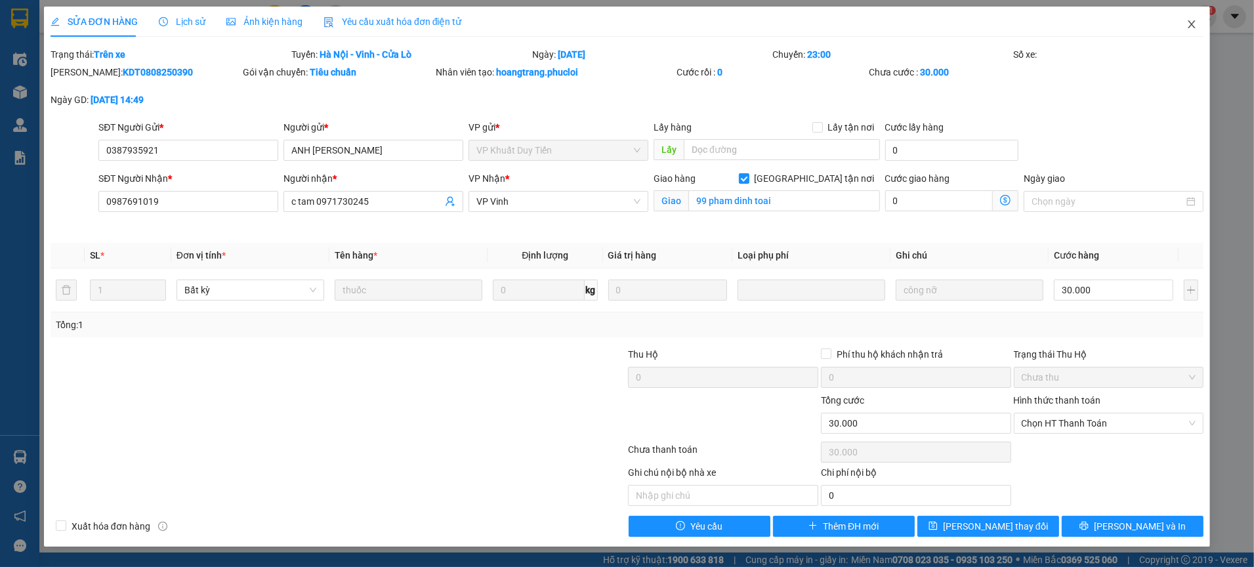
click at [1185, 26] on span "Close" at bounding box center [1191, 25] width 37 height 37
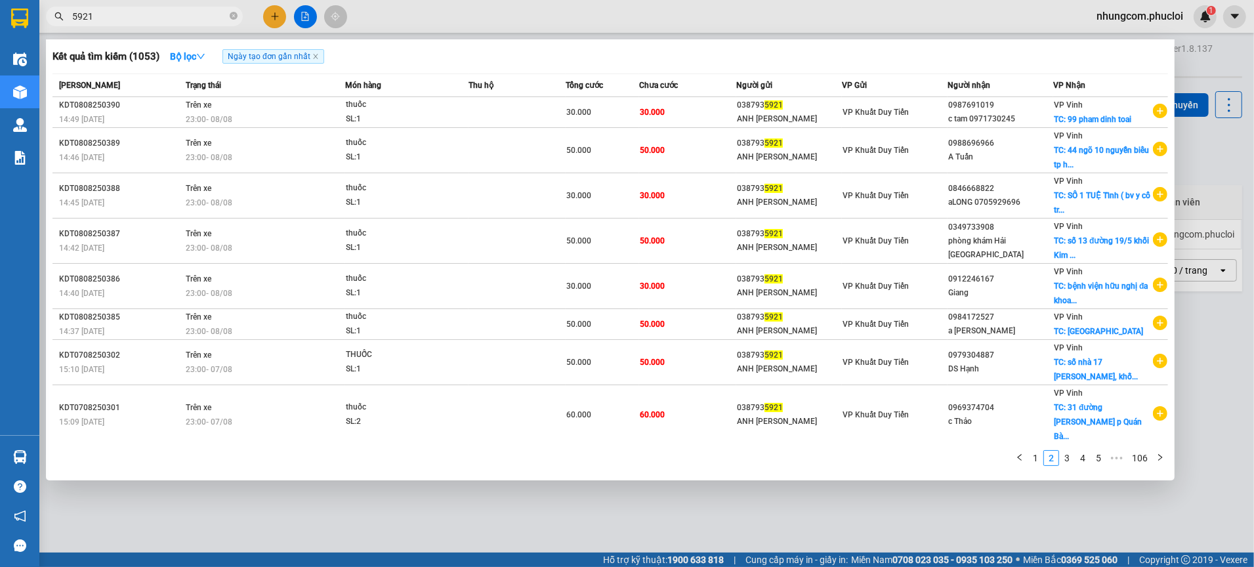
click at [209, 16] on input "5921" at bounding box center [149, 16] width 155 height 14
click at [218, 16] on input "5921" at bounding box center [149, 16] width 155 height 14
click at [228, 16] on span "5921" at bounding box center [144, 17] width 197 height 20
click at [230, 16] on icon "close-circle" at bounding box center [234, 16] width 8 height 8
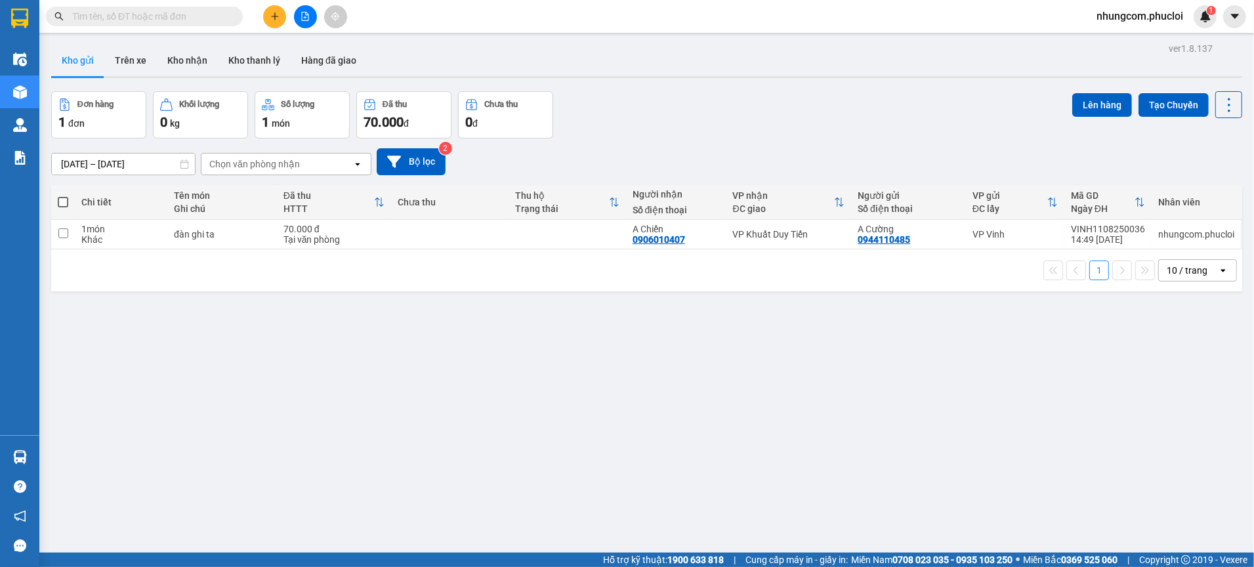
paste input "0912570890"
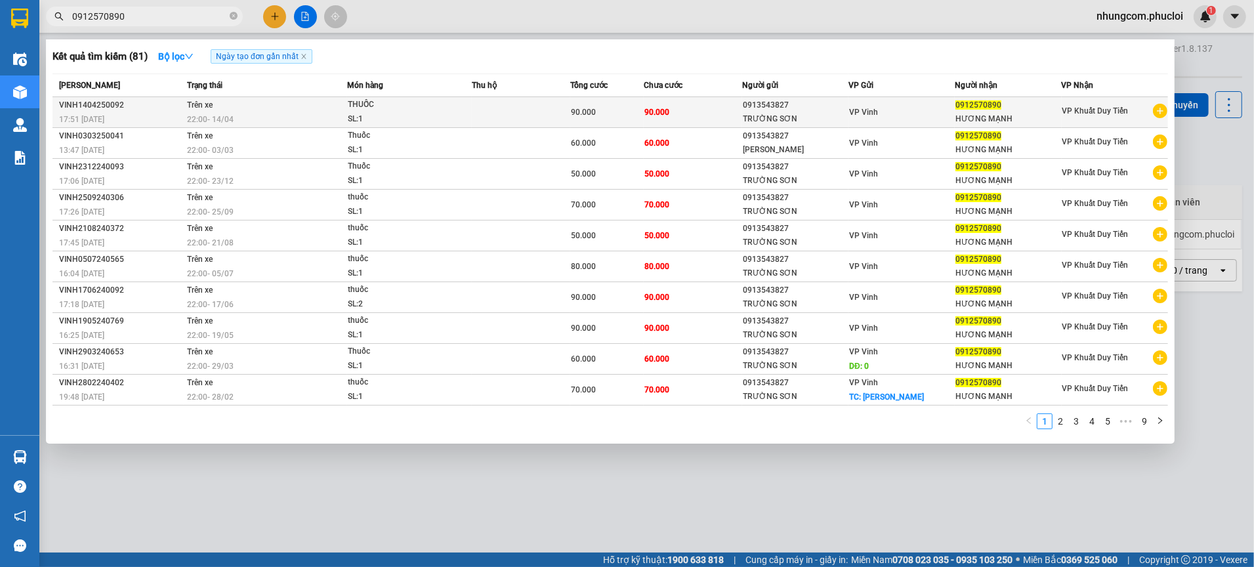
type input "0912570890"
click at [707, 119] on td "90.000" at bounding box center [693, 112] width 98 height 31
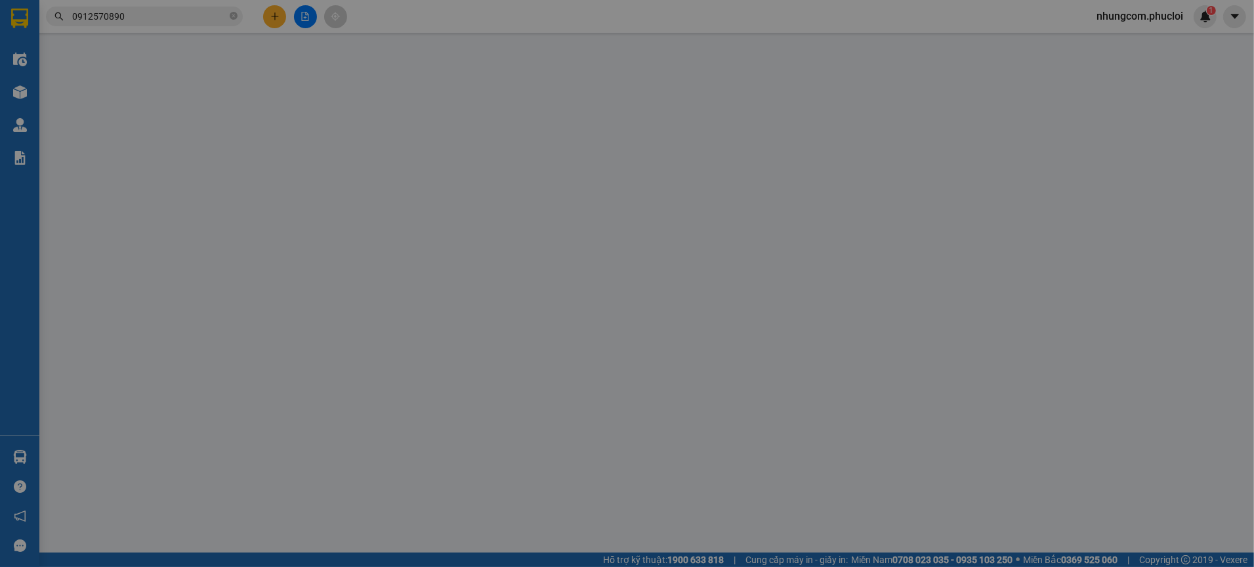
type input "0913543827"
type input "TRƯỜNG SƠN"
type input "0912570890"
type input "HƯƠNG MẠNH"
type input "90.000"
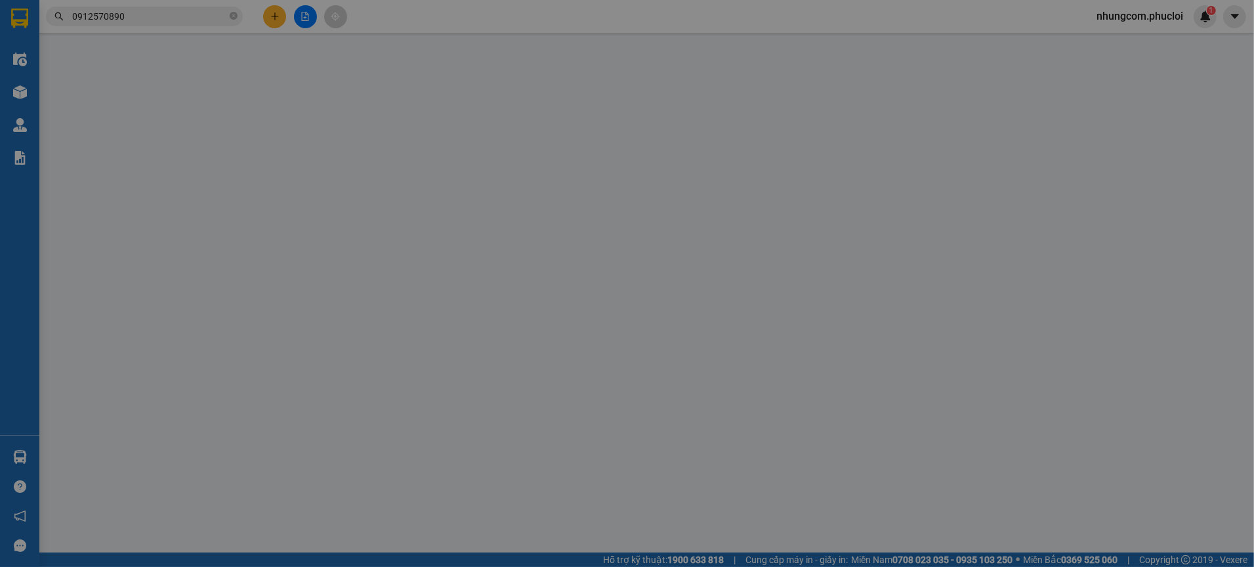
type input "90.000"
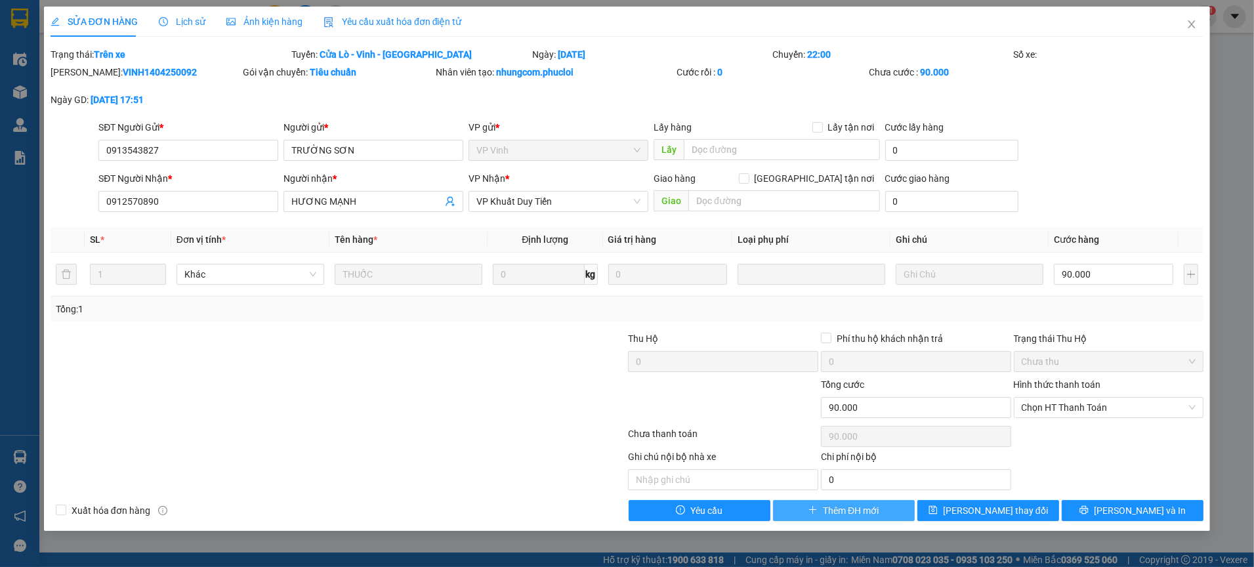
click at [841, 508] on span "Thêm ĐH mới" at bounding box center [851, 510] width 56 height 14
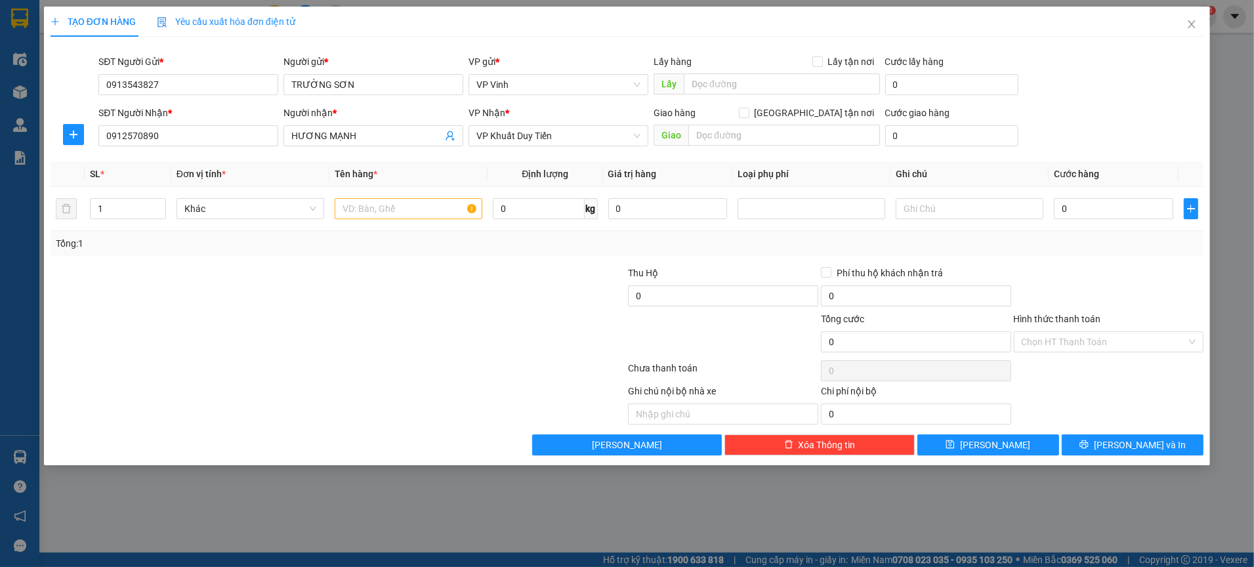
click at [368, 277] on div at bounding box center [241, 289] width 385 height 46
click at [381, 267] on div at bounding box center [241, 289] width 385 height 46
click at [363, 215] on input "text" at bounding box center [409, 208] width 148 height 21
type input "thuốc"
click at [1067, 197] on div "0" at bounding box center [1113, 208] width 119 height 26
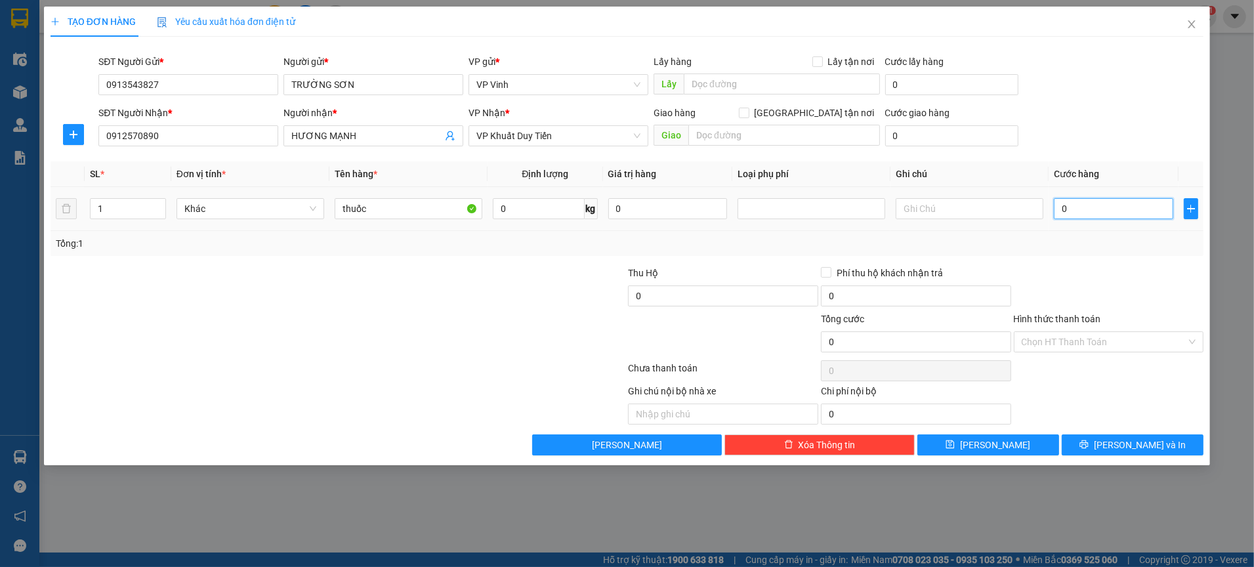
click at [1069, 202] on input "0" at bounding box center [1113, 208] width 119 height 21
type input "5"
type input "50"
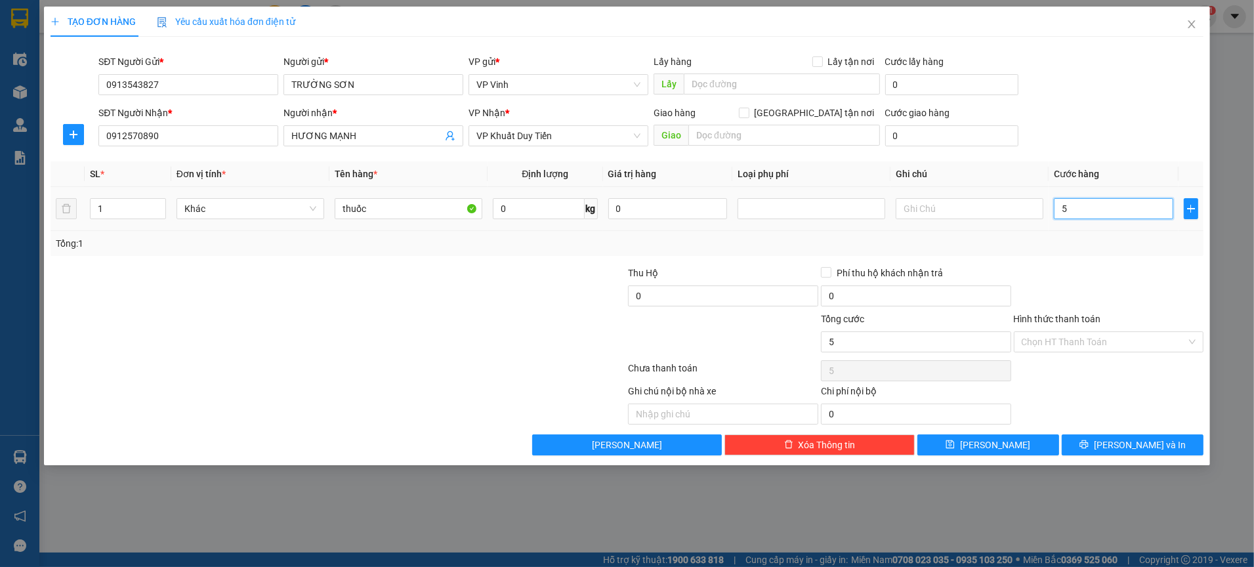
type input "50"
type input "50.000"
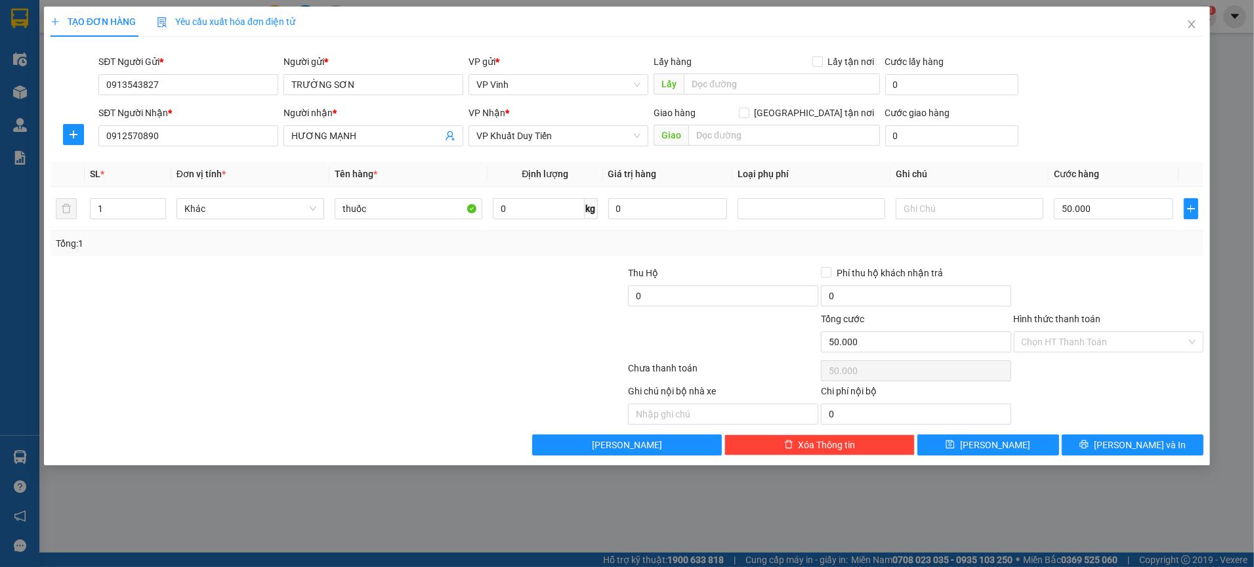
click at [1095, 255] on div "Tổng: 1" at bounding box center [627, 243] width 1153 height 25
click at [1078, 442] on button "[PERSON_NAME] và In" at bounding box center [1132, 444] width 142 height 21
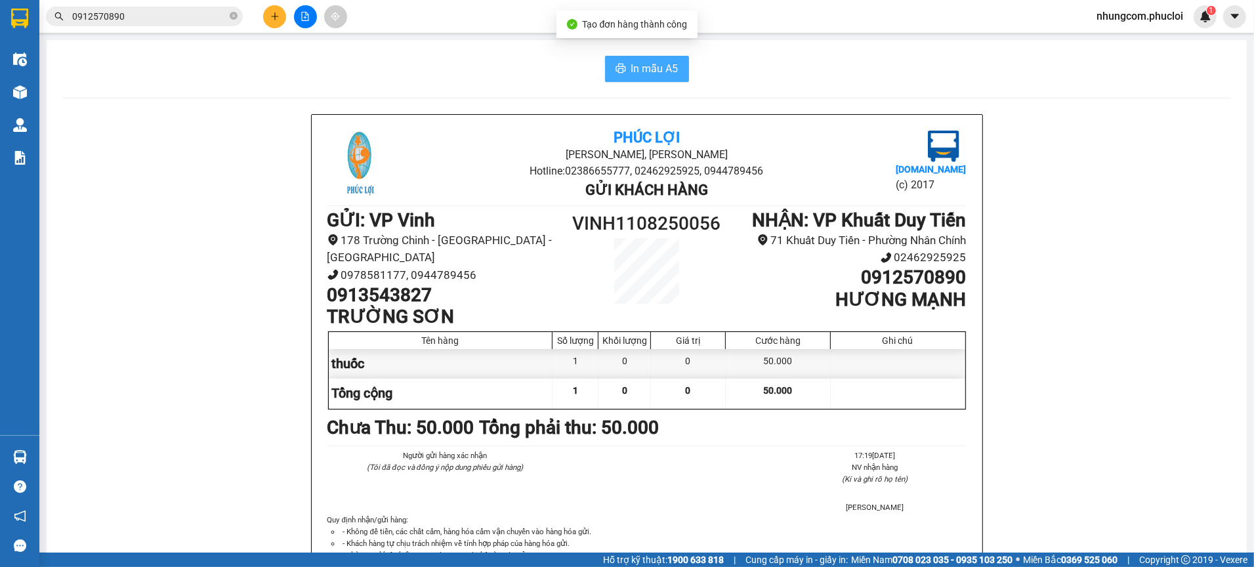
drag, startPoint x: 625, startPoint y: 71, endPoint x: 741, endPoint y: 131, distance: 130.3
click at [631, 72] on span "In mẫu A5" at bounding box center [654, 68] width 47 height 16
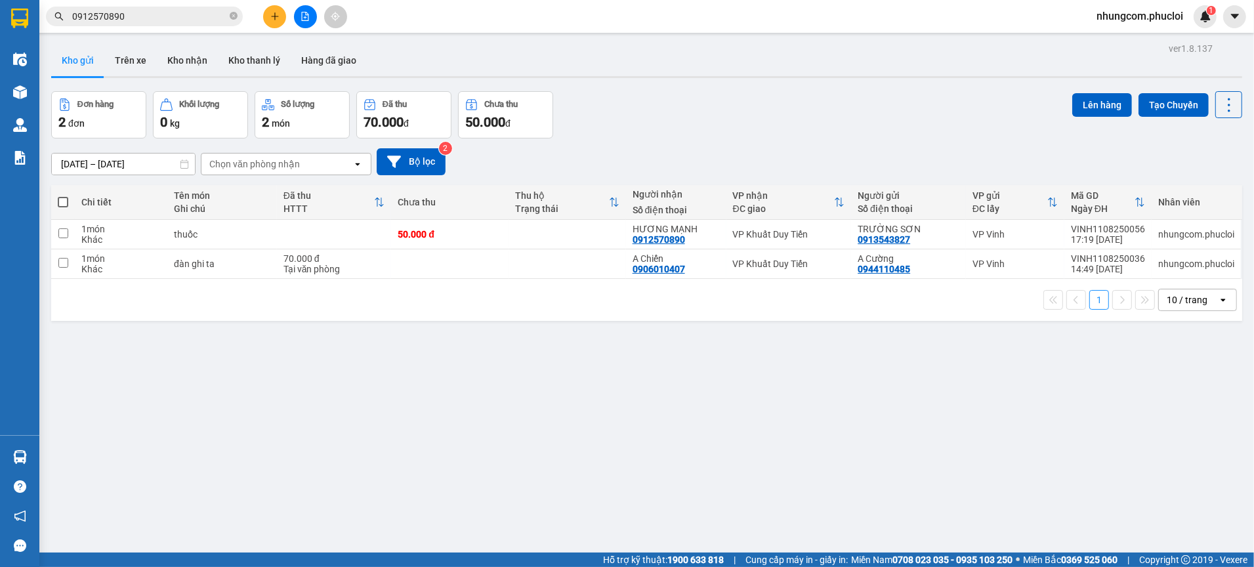
drag, startPoint x: 671, startPoint y: 89, endPoint x: 667, endPoint y: 96, distance: 9.1
click at [670, 85] on div "ver 1.8.137 Kho gửi Trên xe Kho nhận Kho thanh [PERSON_NAME] đã giao Đơn hàng 2…" at bounding box center [646, 322] width 1201 height 567
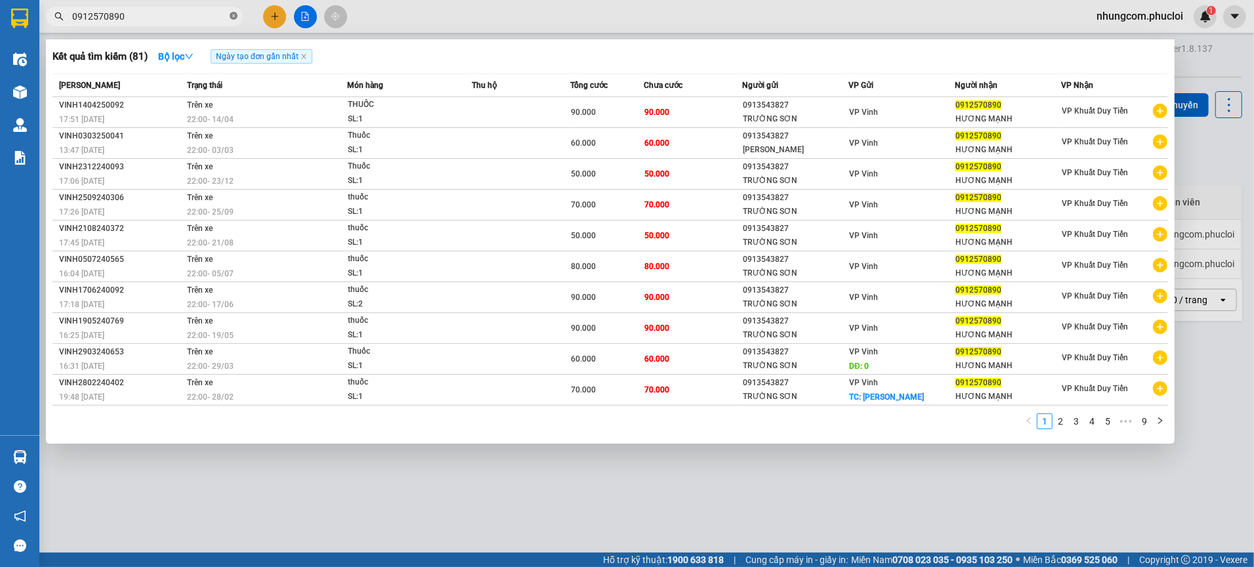
click at [231, 21] on span at bounding box center [234, 16] width 8 height 12
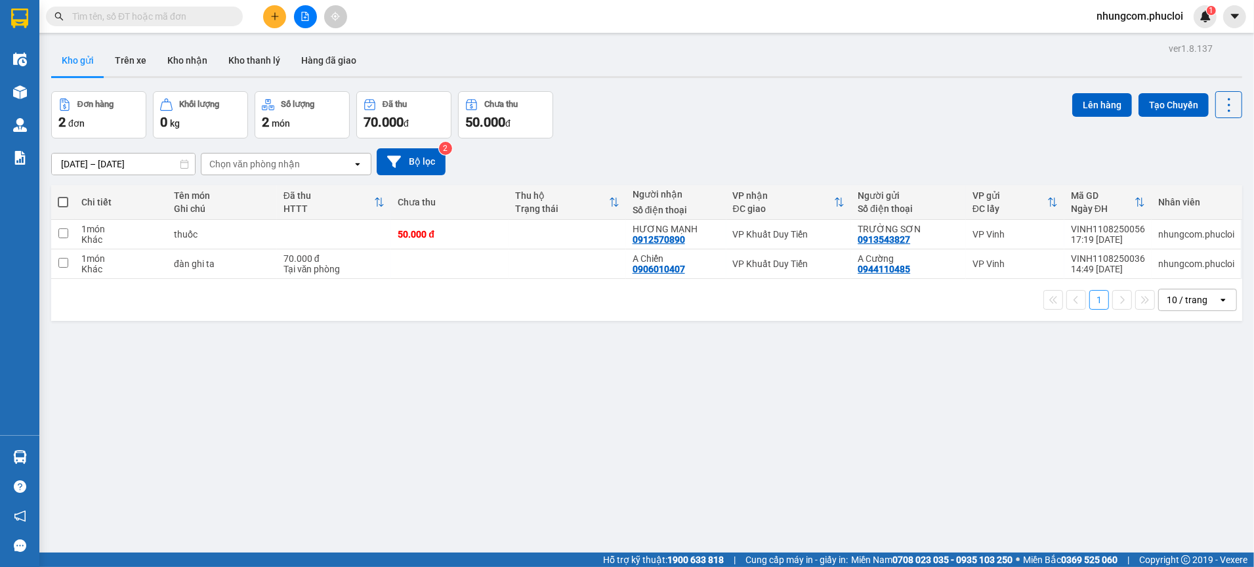
click at [209, 16] on input "text" at bounding box center [149, 16] width 155 height 14
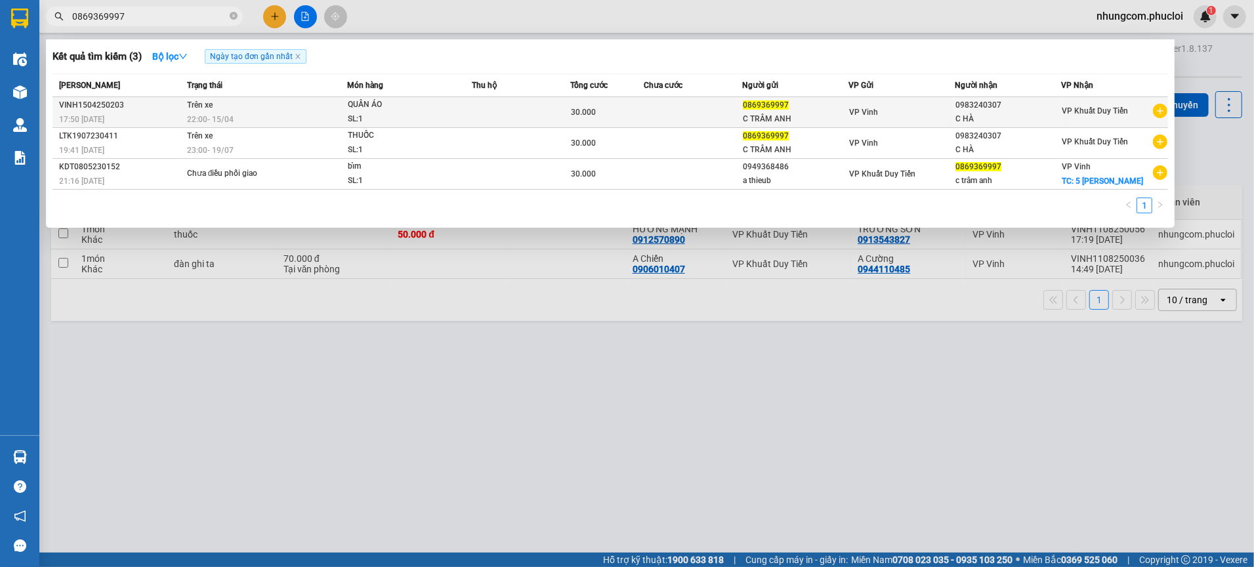
type input "0869369997"
click at [955, 122] on div "C HÀ" at bounding box center [1007, 119] width 105 height 14
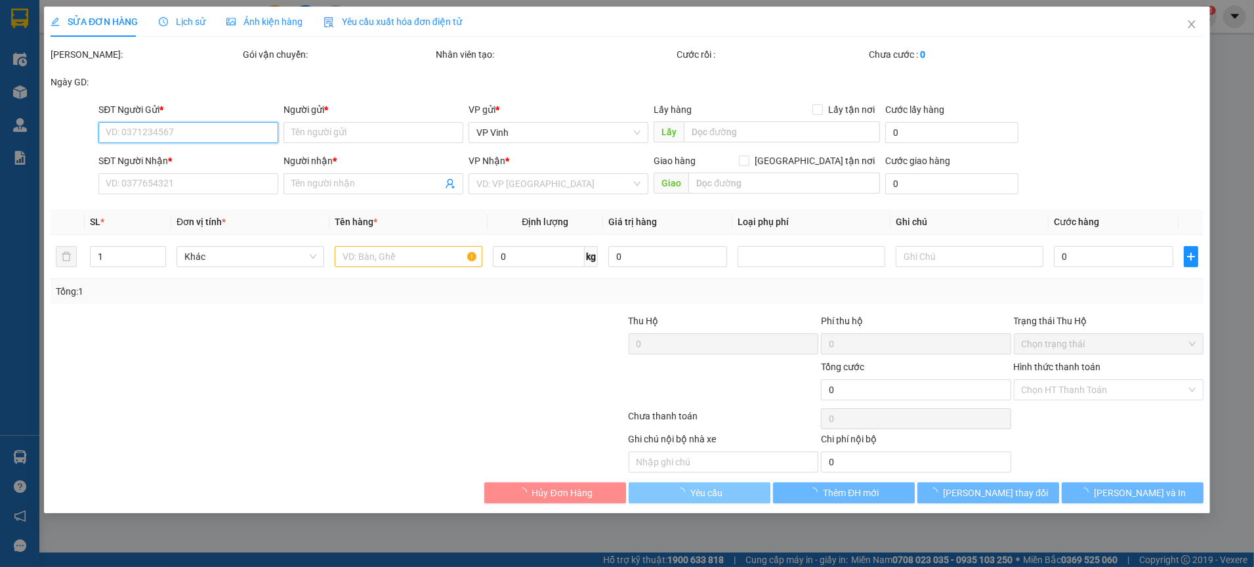
type input "0869369997"
type input "C TRÂM ANH"
type input "0983240307"
type input "C HÀ"
type input "30.000"
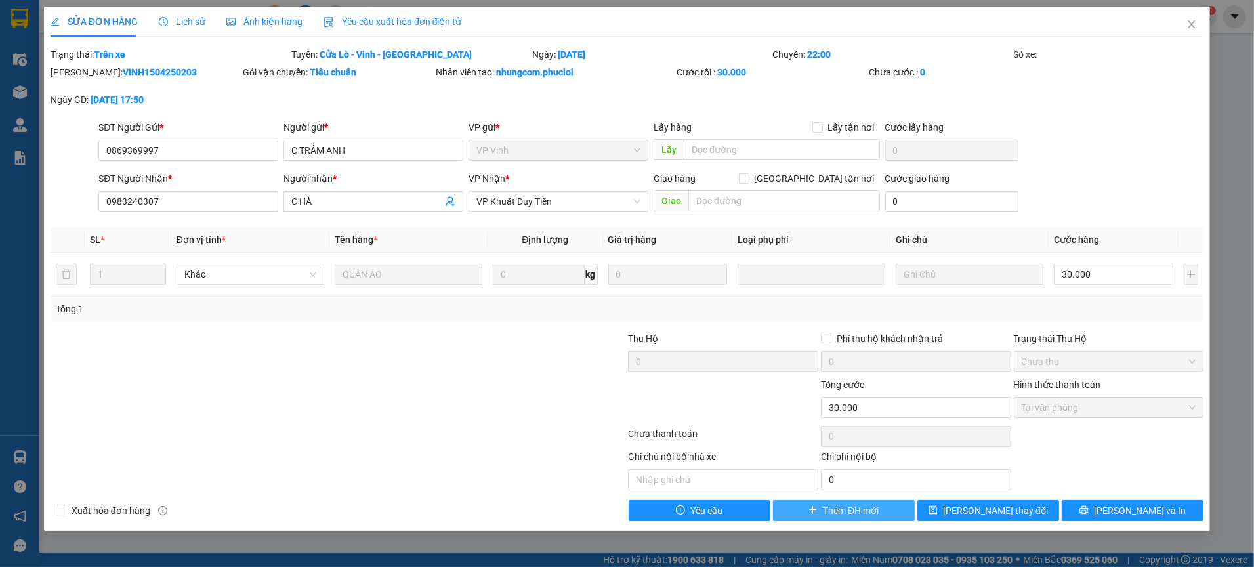
click at [839, 510] on span "Thêm ĐH mới" at bounding box center [851, 510] width 56 height 14
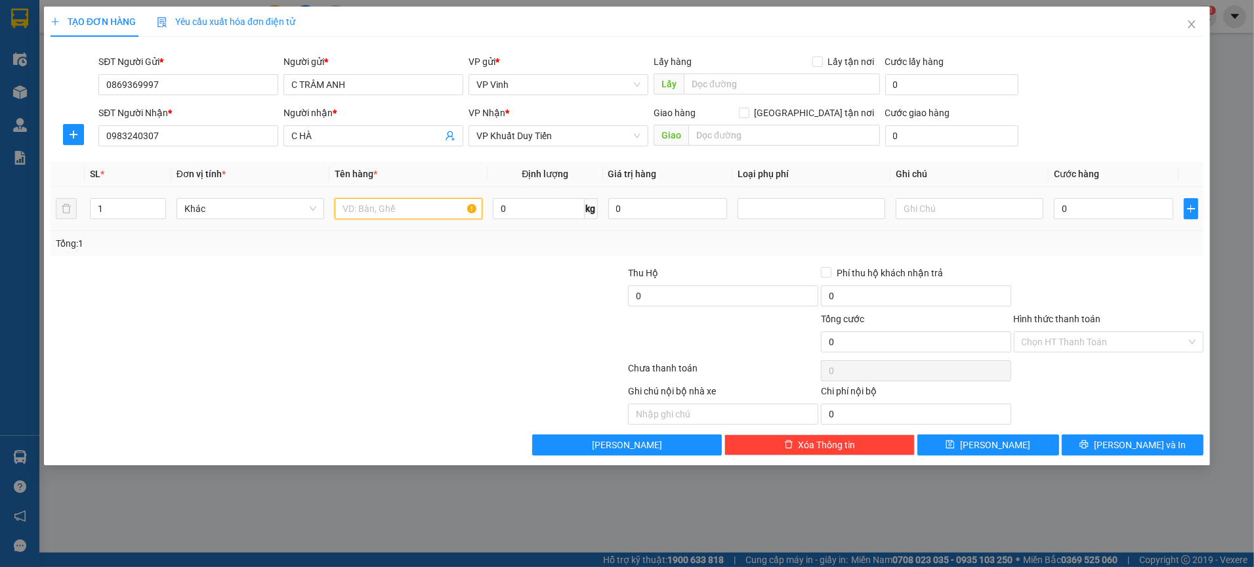
click at [392, 209] on input "text" at bounding box center [409, 208] width 148 height 21
type input "quần áo"
click at [452, 337] on div at bounding box center [530, 335] width 193 height 46
click at [467, 295] on div at bounding box center [530, 289] width 193 height 46
click at [1086, 214] on input "0" at bounding box center [1113, 208] width 119 height 21
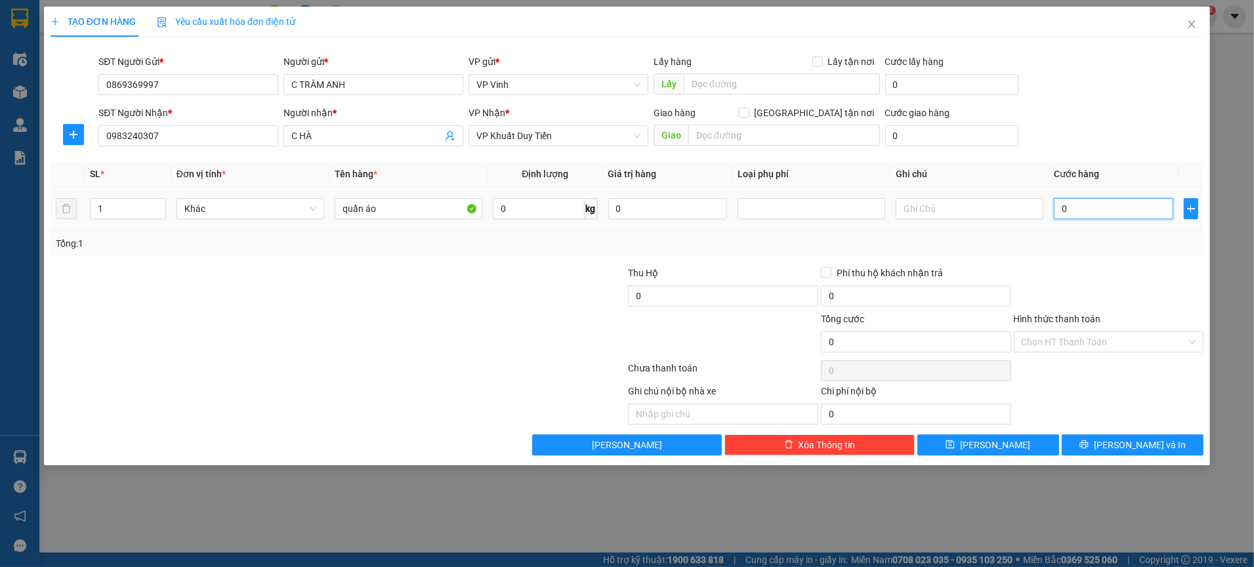
type input "3"
type input "30"
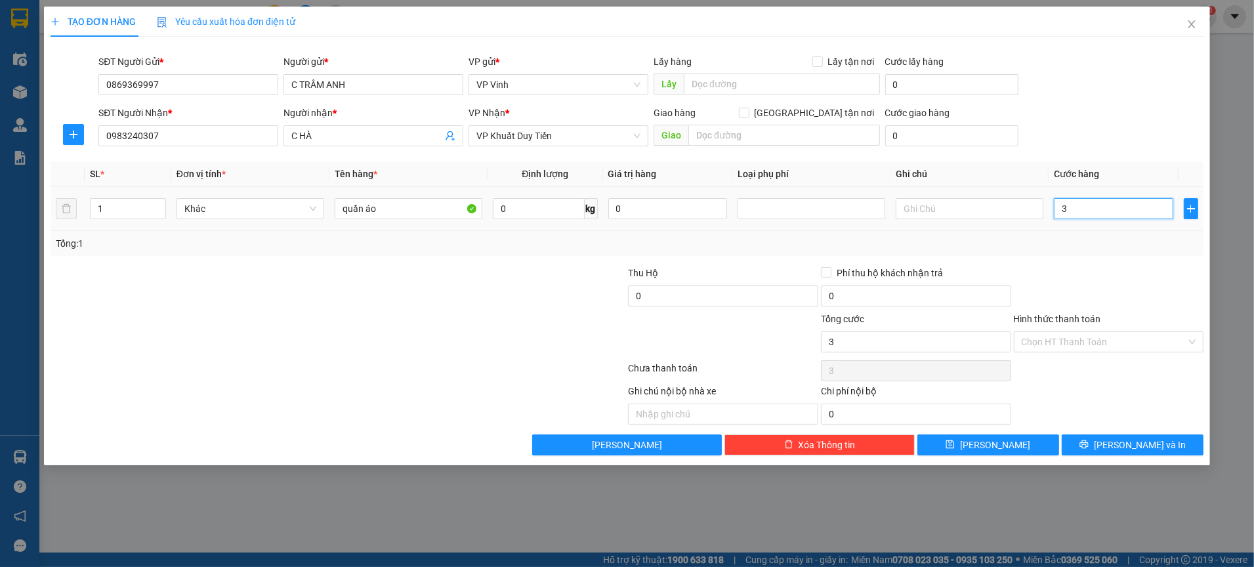
type input "30"
type input "30.000"
click at [1105, 261] on div "Transit Pickup Surcharge Ids Transit Deliver Surcharge Ids Transit Deliver Surc…" at bounding box center [627, 251] width 1153 height 408
click at [1086, 349] on input "Hình thức thanh toán" at bounding box center [1103, 342] width 165 height 20
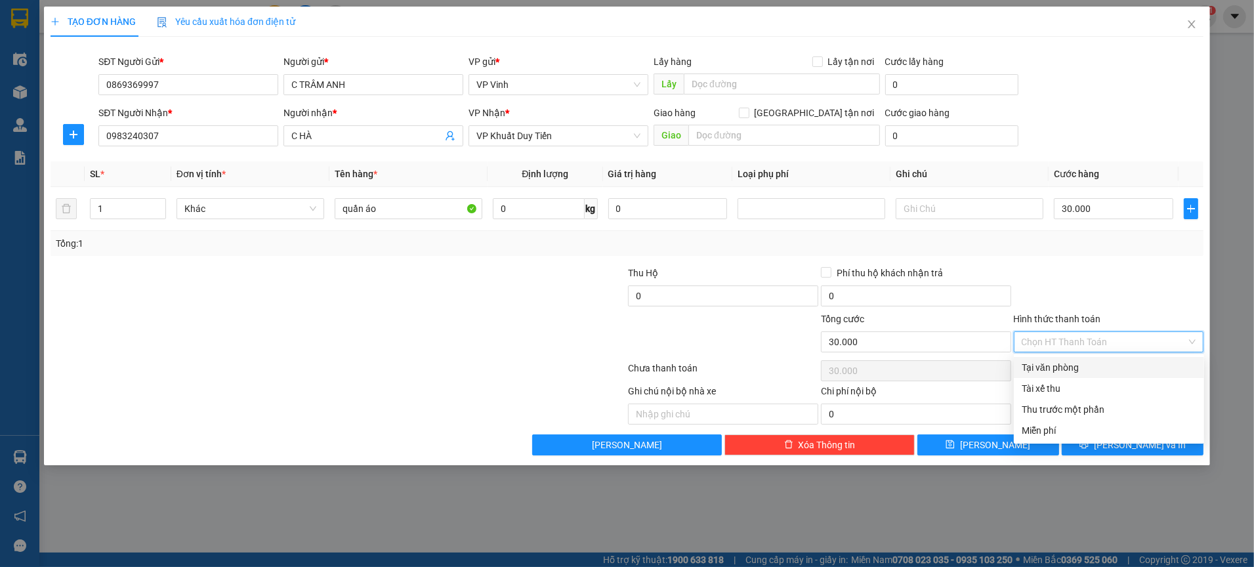
click at [1080, 367] on div "Tại văn phòng" at bounding box center [1108, 367] width 175 height 14
type input "0"
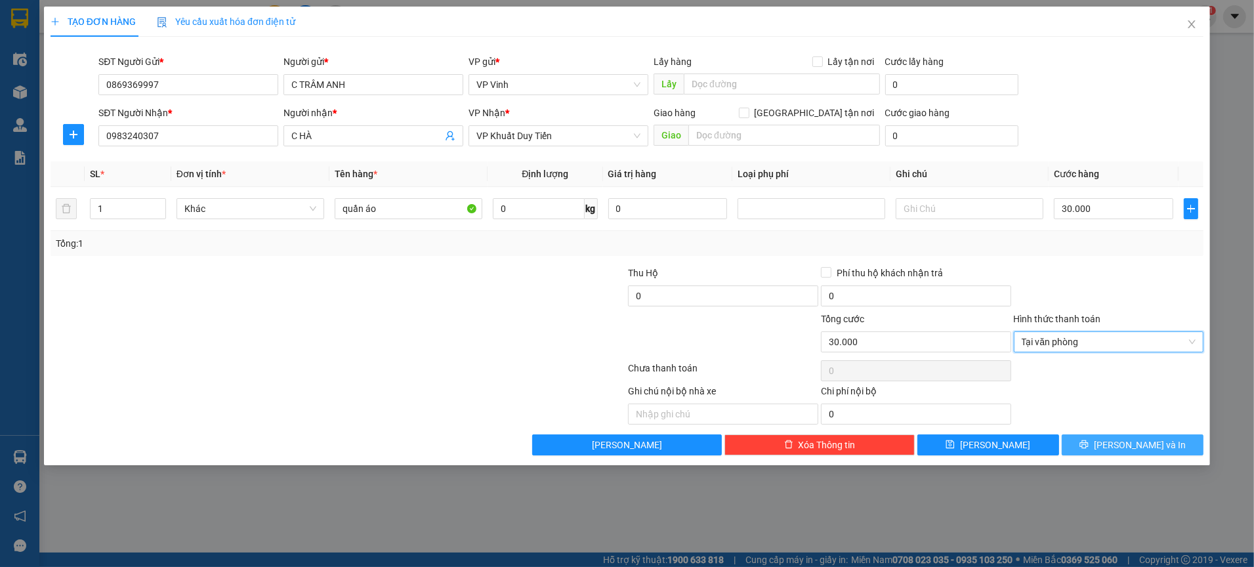
click at [1088, 449] on span "printer" at bounding box center [1083, 445] width 9 height 10
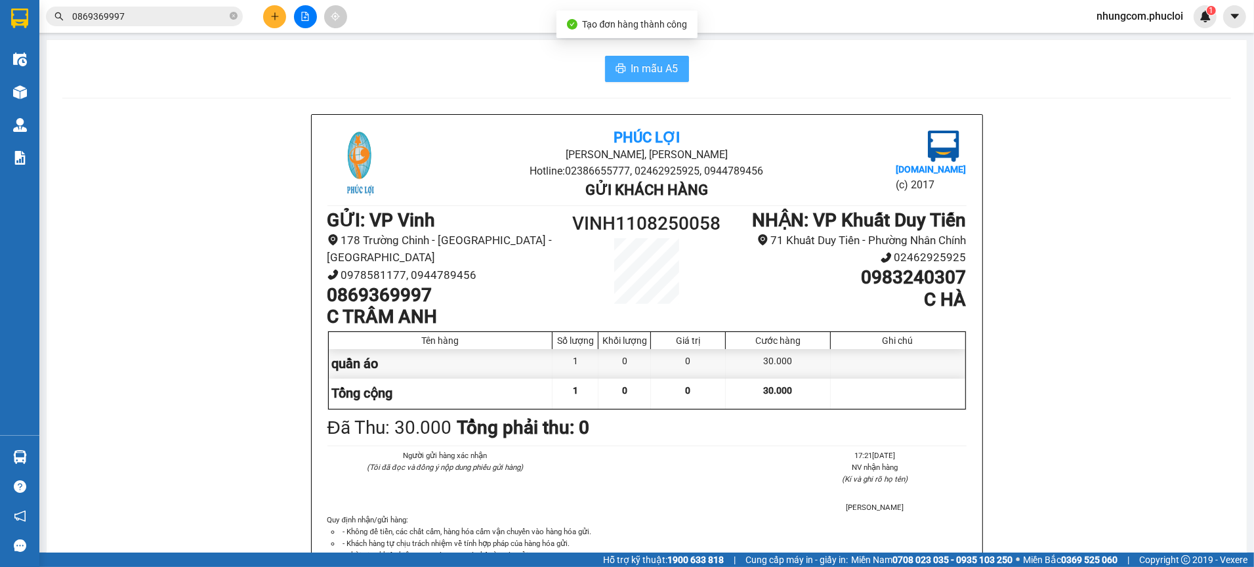
click at [641, 76] on span "In mẫu A5" at bounding box center [654, 68] width 47 height 16
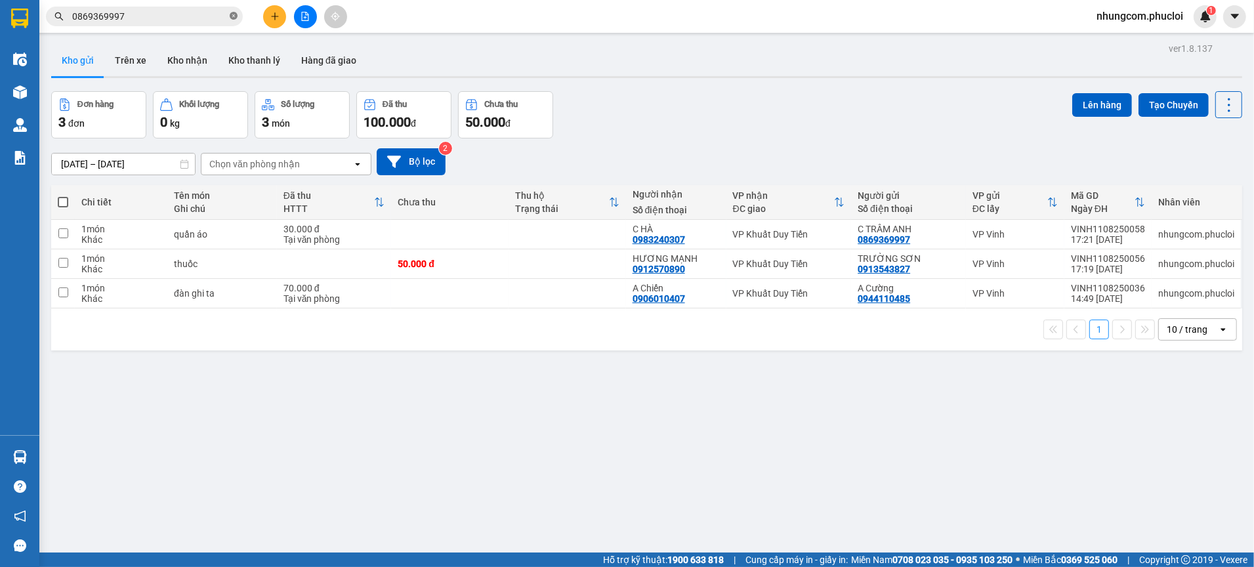
click at [234, 15] on icon "close-circle" at bounding box center [234, 16] width 8 height 8
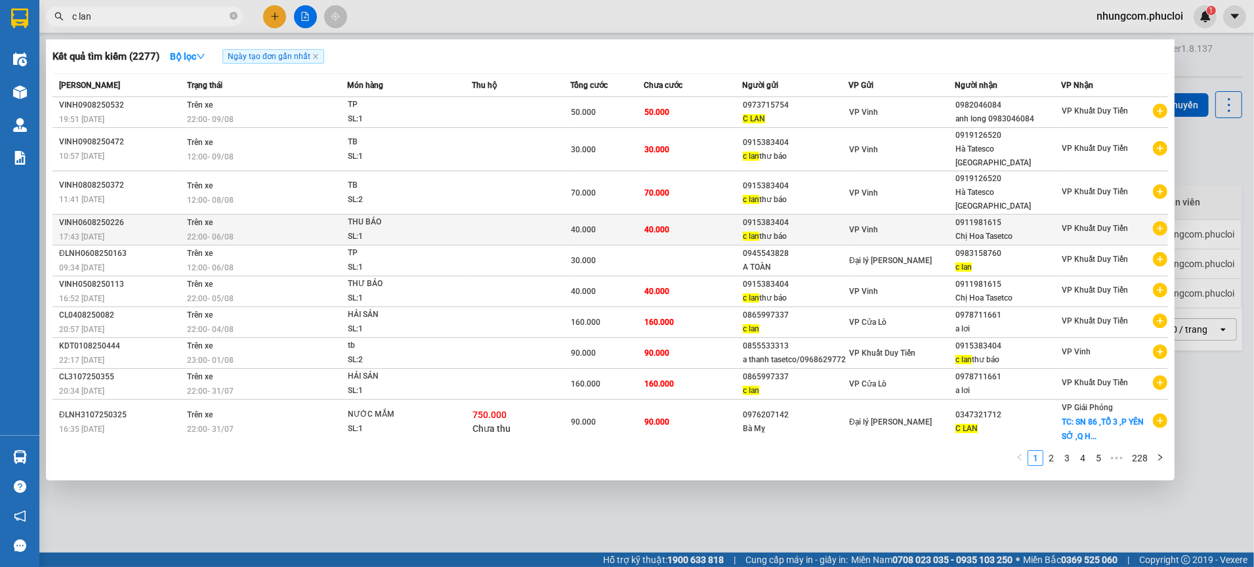
type input "c lan"
click at [850, 225] on span "VP Vinh" at bounding box center [863, 229] width 29 height 9
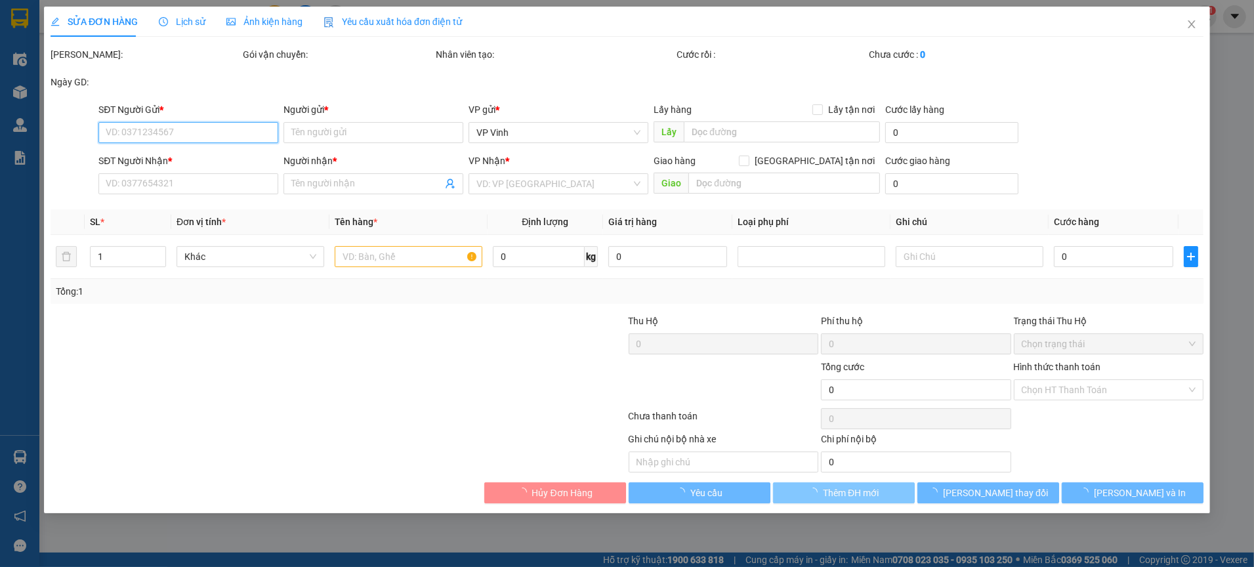
type input "0915383404"
type input "c lan thư báo"
type input "0911981615"
type input "Chị Hoa Tasetco"
type input "40.000"
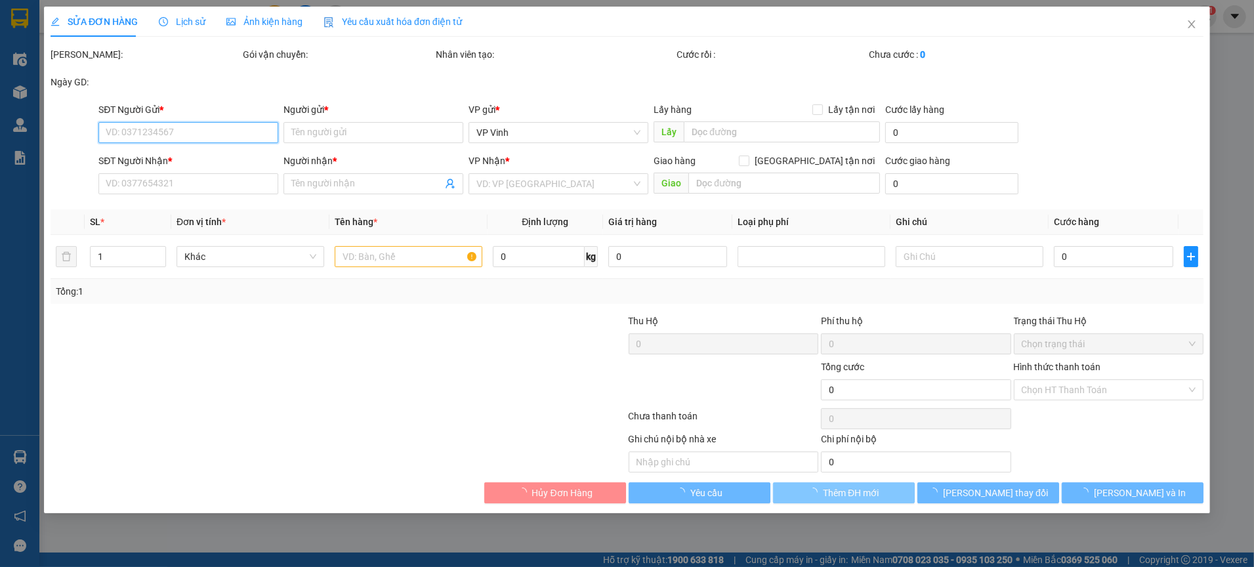
type input "40.000"
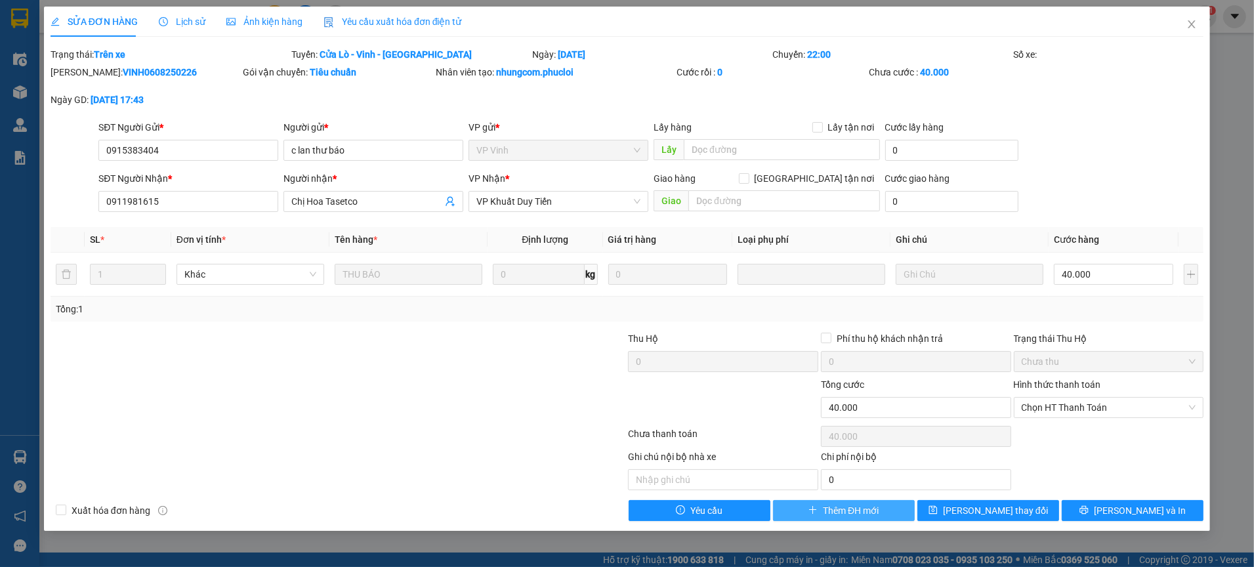
click at [851, 508] on span "Thêm ĐH mới" at bounding box center [851, 510] width 56 height 14
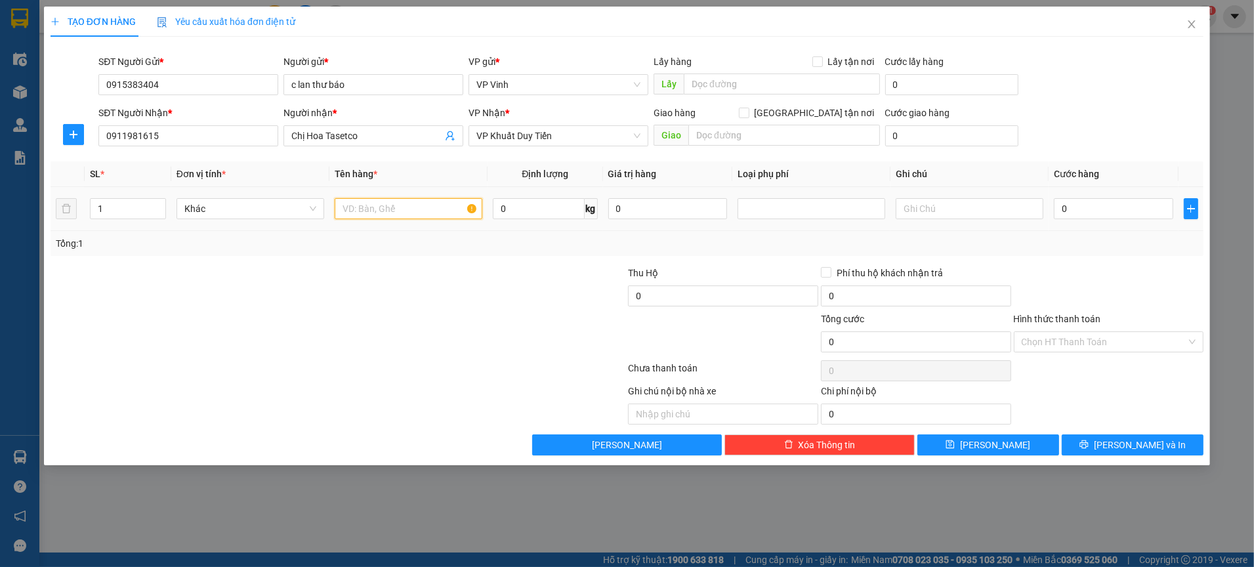
click at [443, 208] on input "text" at bounding box center [409, 208] width 148 height 21
type input "t"
type input "T"
type input "THƯ BÁO"
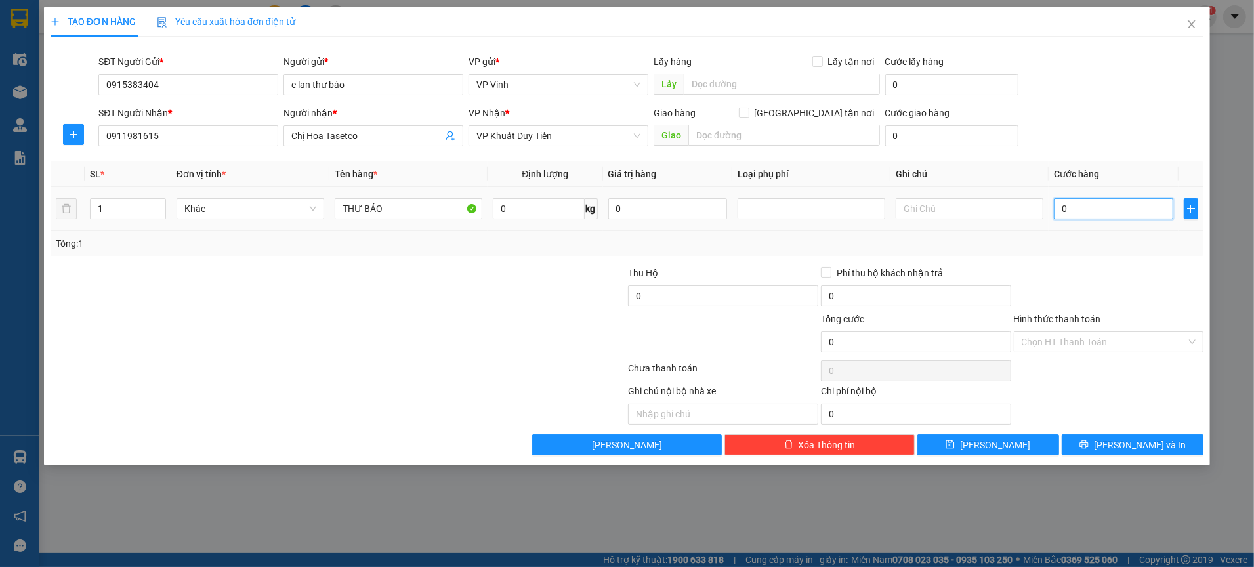
click at [1073, 211] on input "0" at bounding box center [1113, 208] width 119 height 21
type input "5"
type input "50"
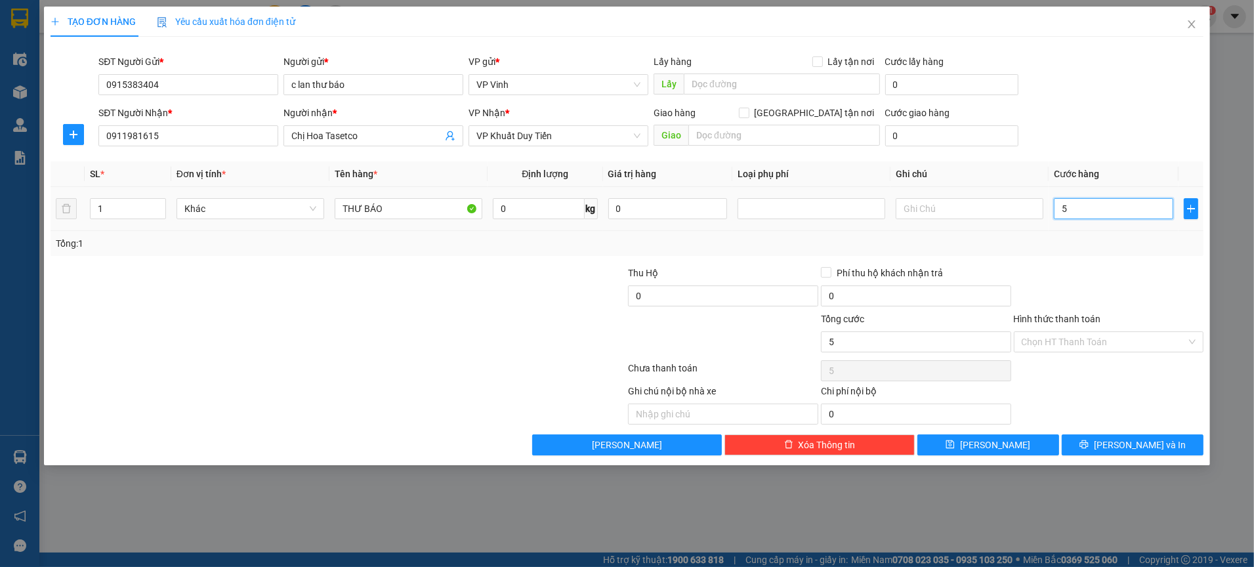
type input "50"
type input "50.000"
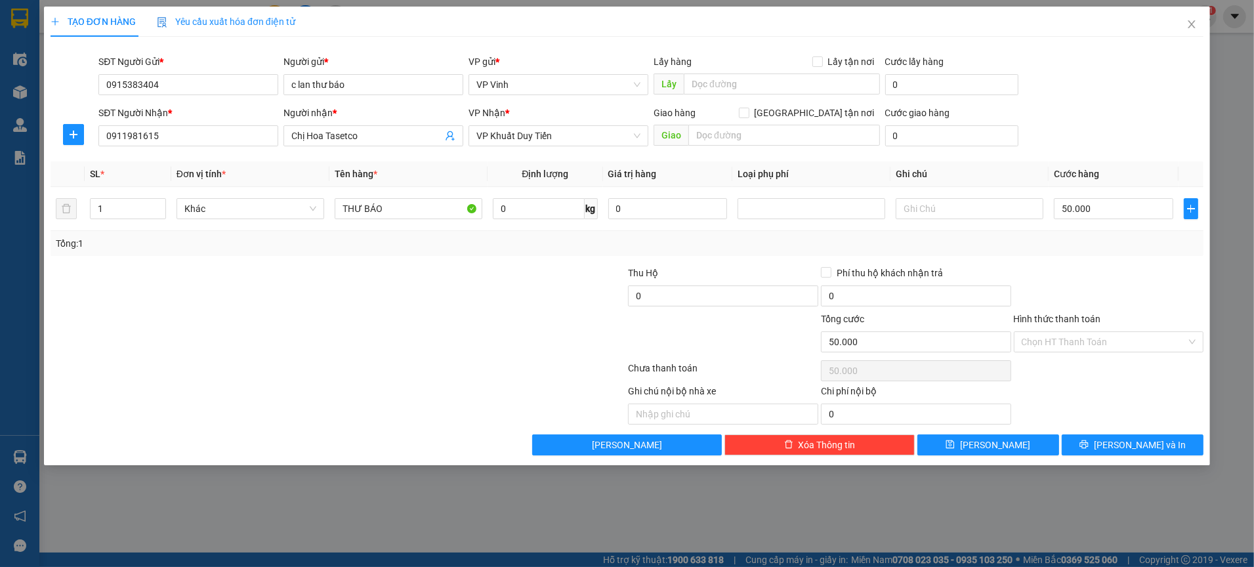
click at [1075, 413] on div "Ghi chú nội bộ nhà xe Chi phí nội bộ 0" at bounding box center [626, 404] width 1155 height 41
click at [1088, 442] on button "[PERSON_NAME] và In" at bounding box center [1132, 444] width 142 height 21
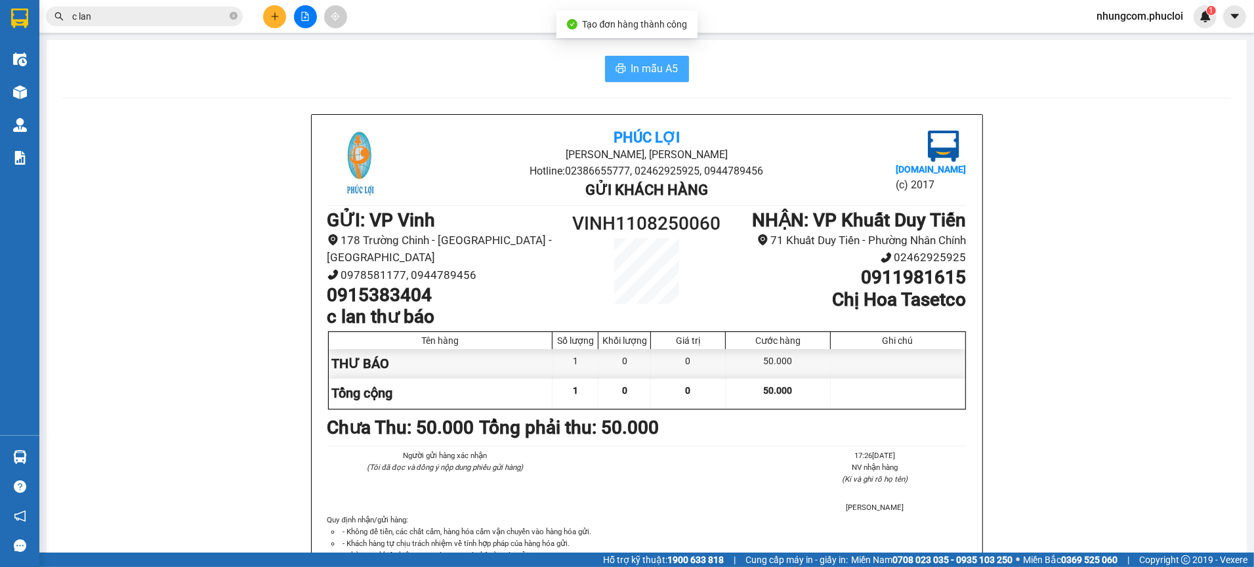
click at [631, 65] on span "In mẫu A5" at bounding box center [654, 68] width 47 height 16
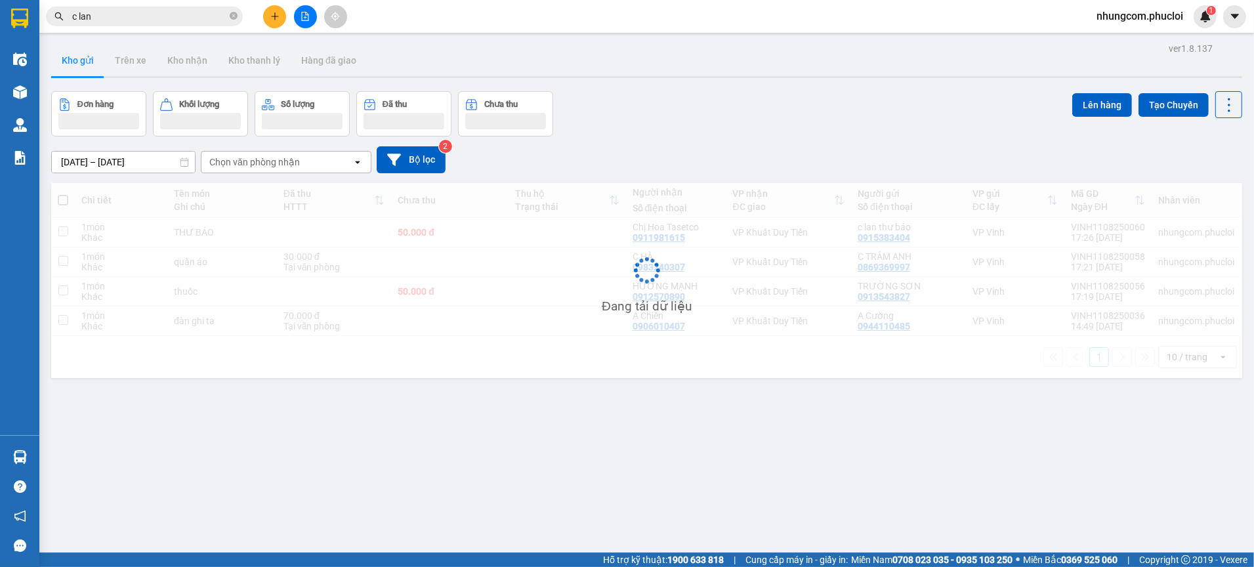
click at [868, 72] on div "Kho gửi Trên xe Kho nhận Kho thanh [PERSON_NAME] đã giao" at bounding box center [646, 62] width 1191 height 35
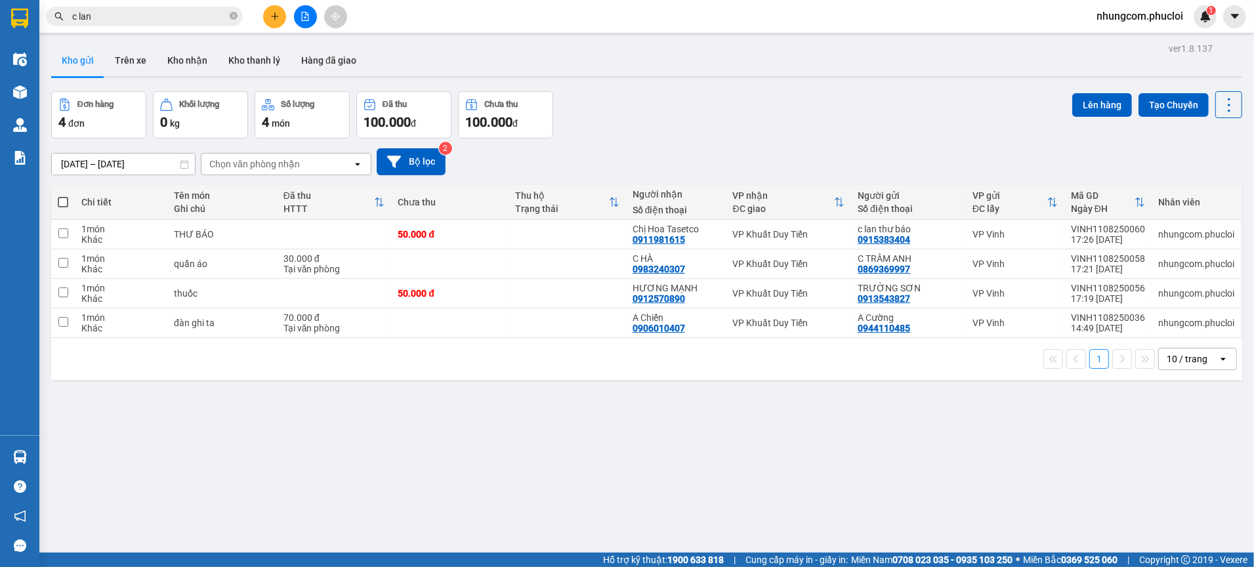
click at [855, 85] on div "ver 1.8.137 Kho gửi Trên xe Kho nhận Kho thanh [PERSON_NAME] đã giao Đơn hàng 4…" at bounding box center [646, 322] width 1201 height 567
click at [470, 398] on div "ver 1.8.137 Kho gửi Trên xe Kho nhận Kho thanh [PERSON_NAME] đã giao Đơn hàng 4…" at bounding box center [646, 322] width 1201 height 567
click at [665, 135] on div "Đơn hàng 4 đơn Khối lượng 0 kg Số lượng 4 món Đã thu 100.000 đ Chưa thu 100.000…" at bounding box center [646, 114] width 1191 height 47
click at [500, 461] on div "ver 1.8.137 Kho gửi Trên xe Kho nhận Kho thanh [PERSON_NAME] đã giao Đơn hàng 4…" at bounding box center [646, 322] width 1201 height 567
click at [466, 422] on div "ver 1.8.137 Kho gửi Trên xe Kho nhận Kho thanh [PERSON_NAME] đã giao Đơn hàng 4…" at bounding box center [646, 322] width 1201 height 567
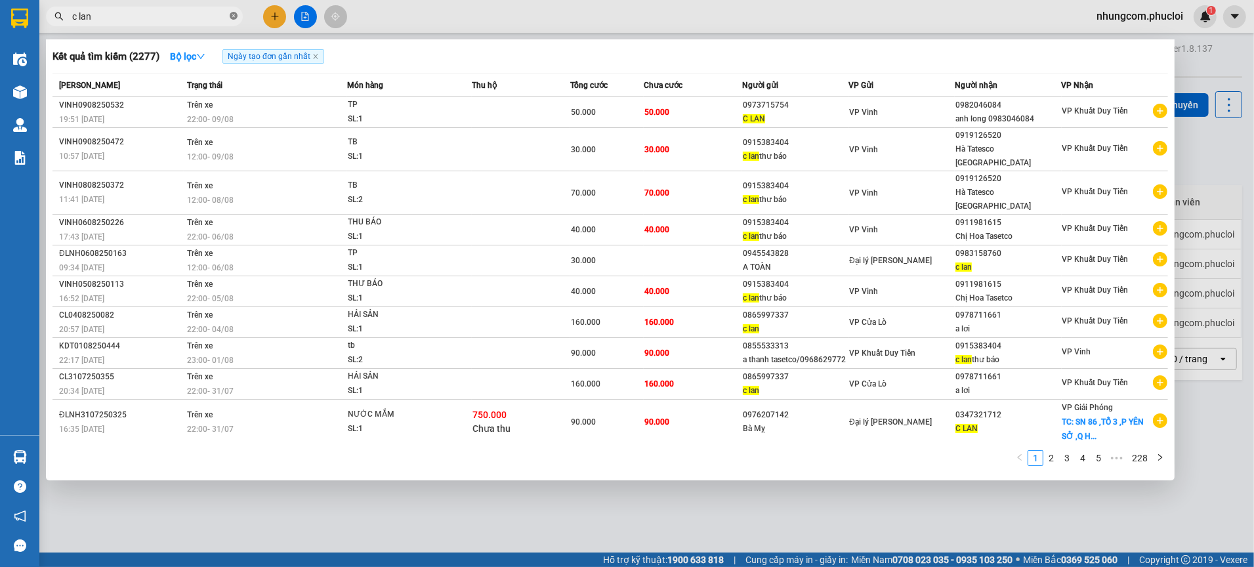
click at [233, 19] on icon "close-circle" at bounding box center [234, 16] width 8 height 8
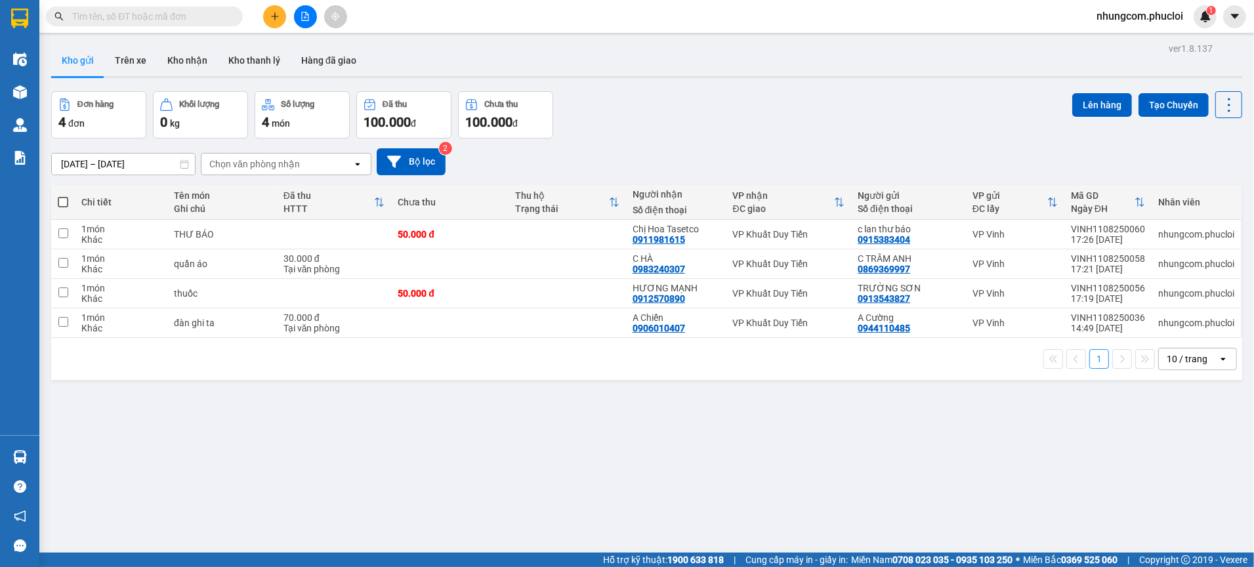
click at [226, 19] on input "text" at bounding box center [149, 16] width 155 height 14
click at [554, 37] on main "ver 1.8.137 Kho gửi Trên xe Kho nhận Kho thanh [PERSON_NAME] đã giao Đơn hàng 4…" at bounding box center [627, 276] width 1254 height 552
click at [228, 22] on span at bounding box center [144, 17] width 197 height 20
click at [167, 1] on div "Kết quả tìm kiếm ( 2277 ) Bộ lọc Ngày tạo đơn gần nhất Mã ĐH Trạng thái Món hàn…" at bounding box center [627, 16] width 1254 height 33
click at [175, 16] on input "text" at bounding box center [149, 16] width 155 height 14
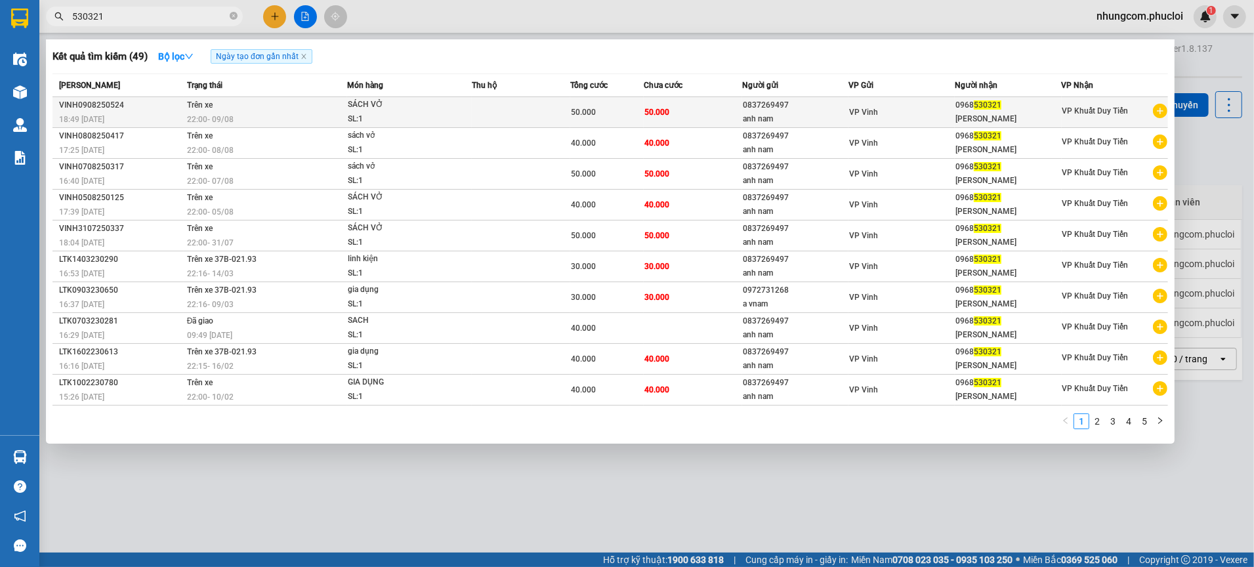
type input "530321"
click at [777, 112] on div "anh nam" at bounding box center [795, 119] width 105 height 14
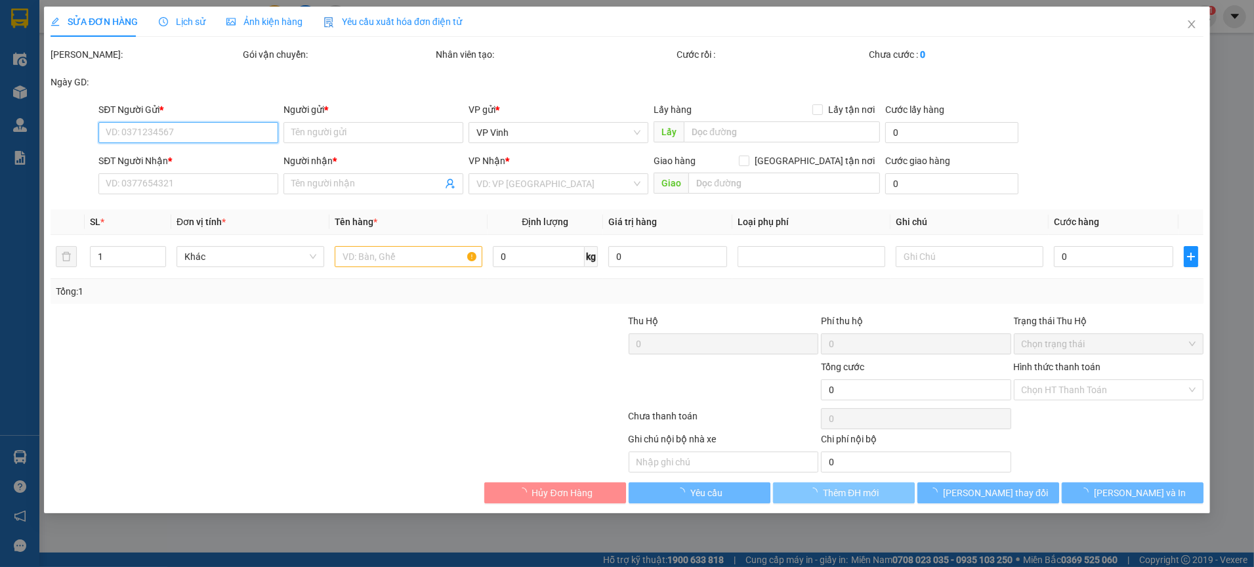
type input "0837269497"
type input "anh nam"
type input "0968530321"
type input "[PERSON_NAME]"
type input "50.000"
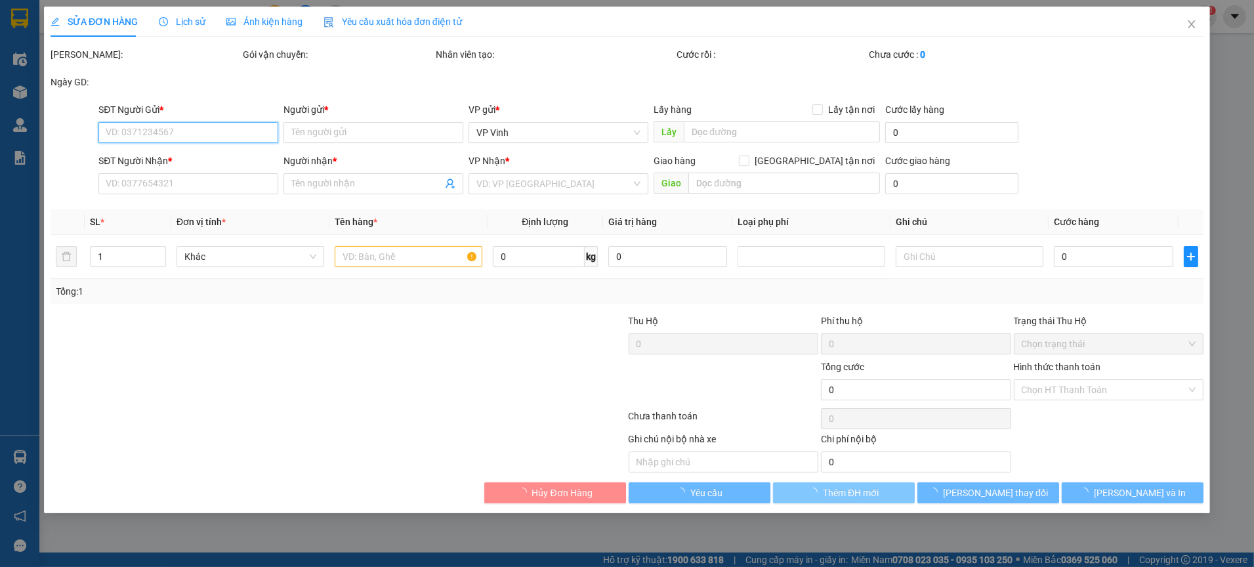
type input "50.000"
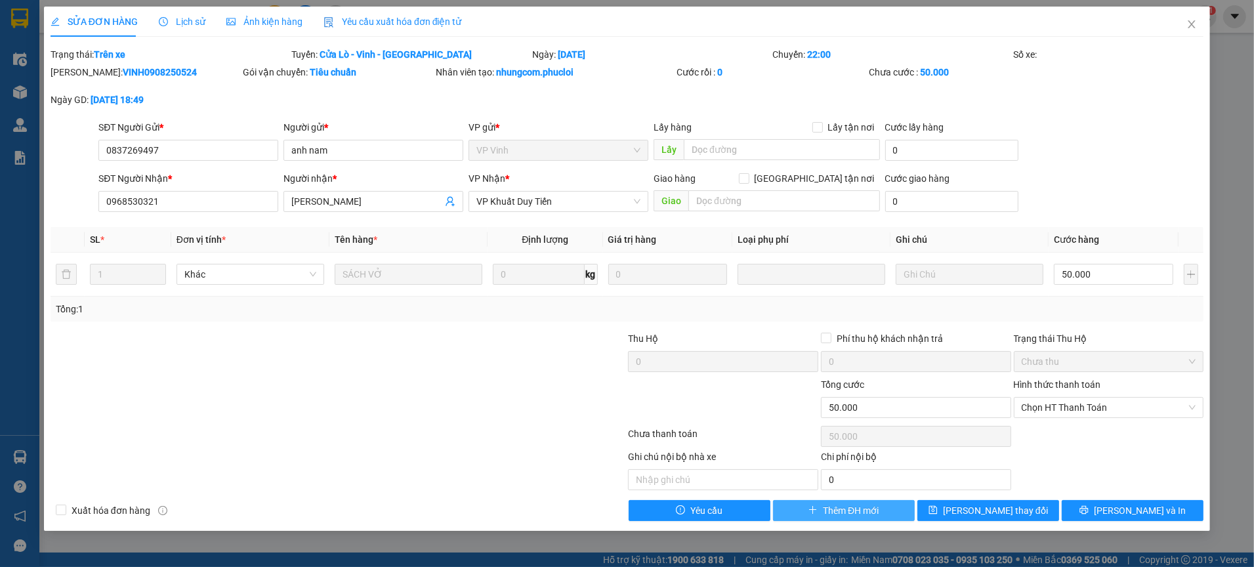
click at [848, 506] on span "Thêm ĐH mới" at bounding box center [851, 510] width 56 height 14
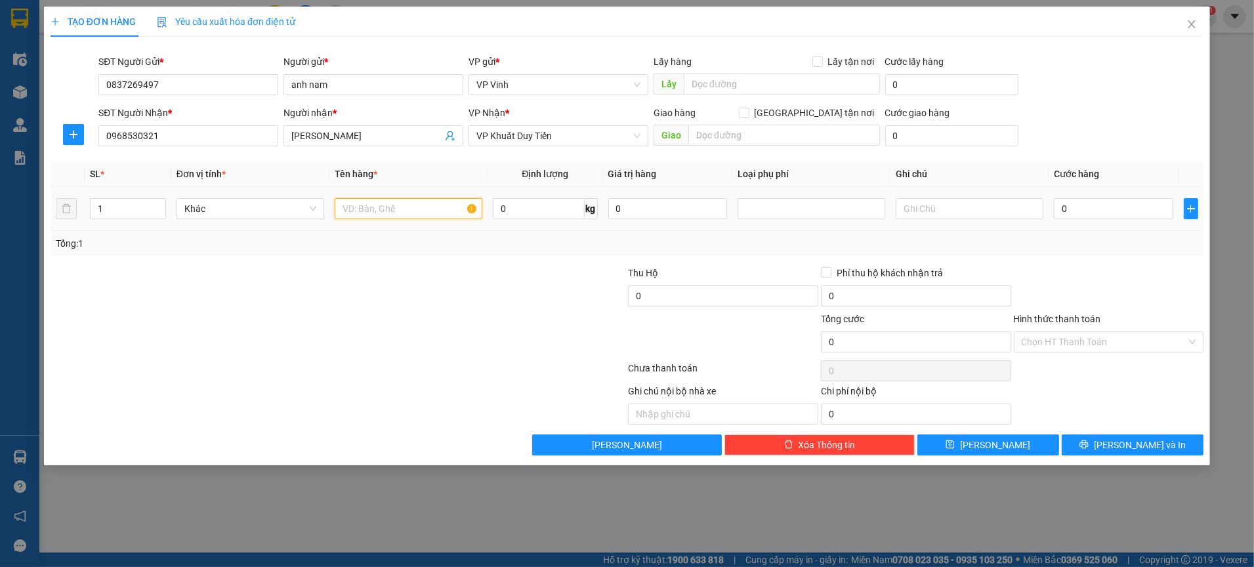
click at [403, 211] on input "text" at bounding box center [409, 208] width 148 height 21
type input "SÁCH VỞ"
click at [1157, 206] on input "0" at bounding box center [1113, 208] width 119 height 21
type input "5"
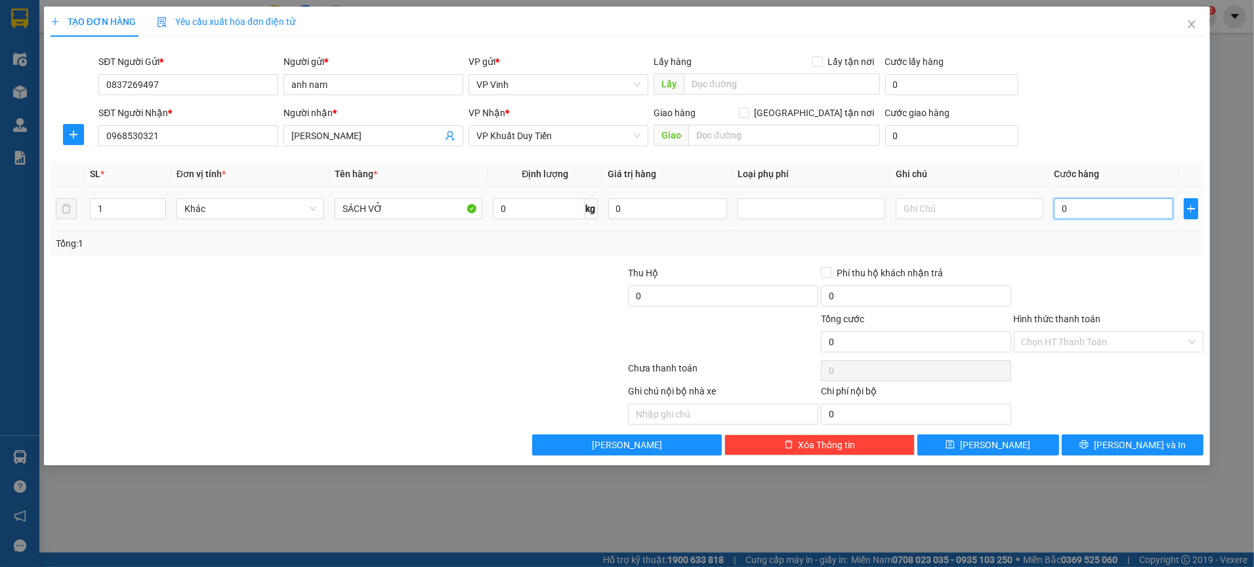
type input "5"
type input "50"
type input "50.000"
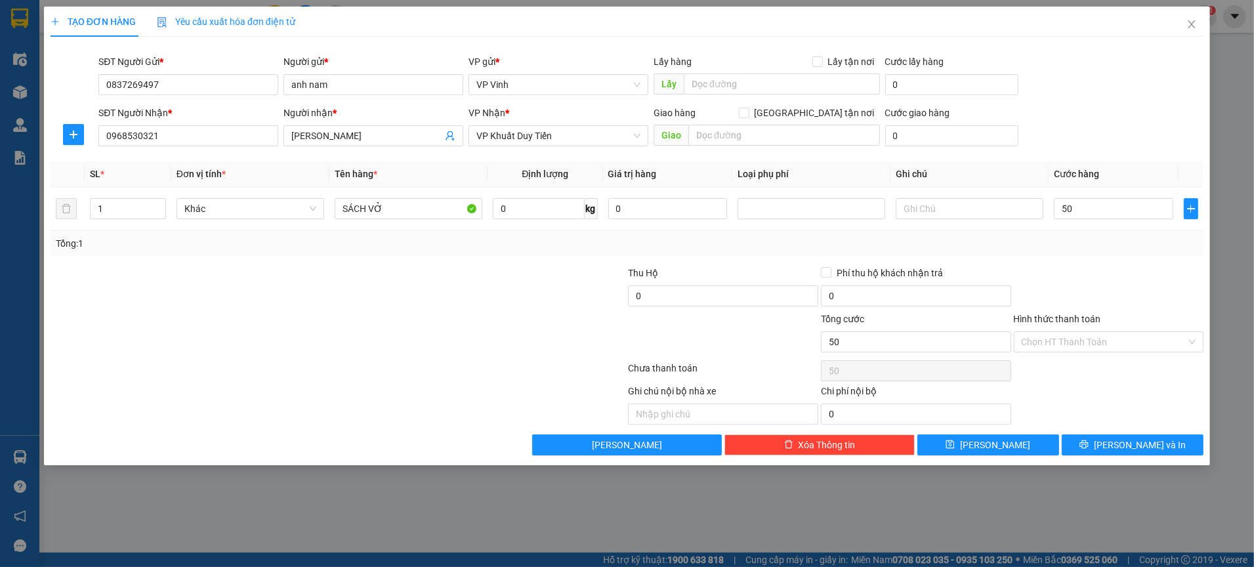
type input "50.000"
click at [1133, 239] on div "Tổng: 1" at bounding box center [627, 243] width 1142 height 14
click at [1141, 407] on div "Ghi chú nội bộ nhà xe Chi phí nội bộ 0" at bounding box center [626, 404] width 1155 height 41
click at [1140, 429] on div "Transit Pickup Surcharge Ids Transit Deliver Surcharge Ids Transit Deliver Surc…" at bounding box center [627, 251] width 1153 height 408
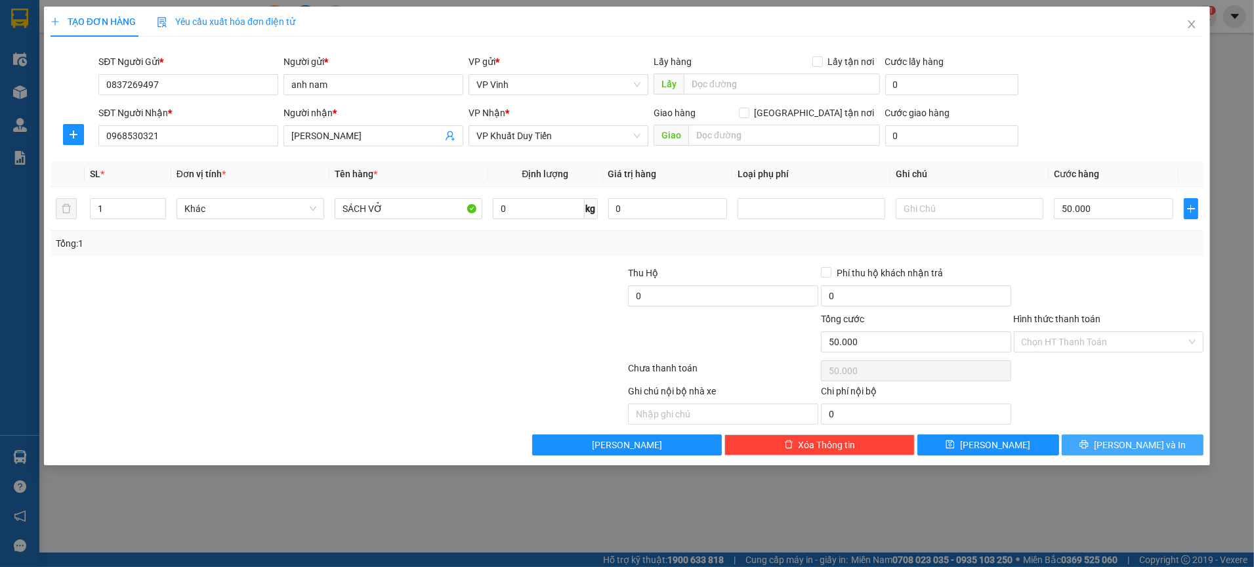
click at [1135, 440] on span "[PERSON_NAME] và In" at bounding box center [1140, 445] width 92 height 14
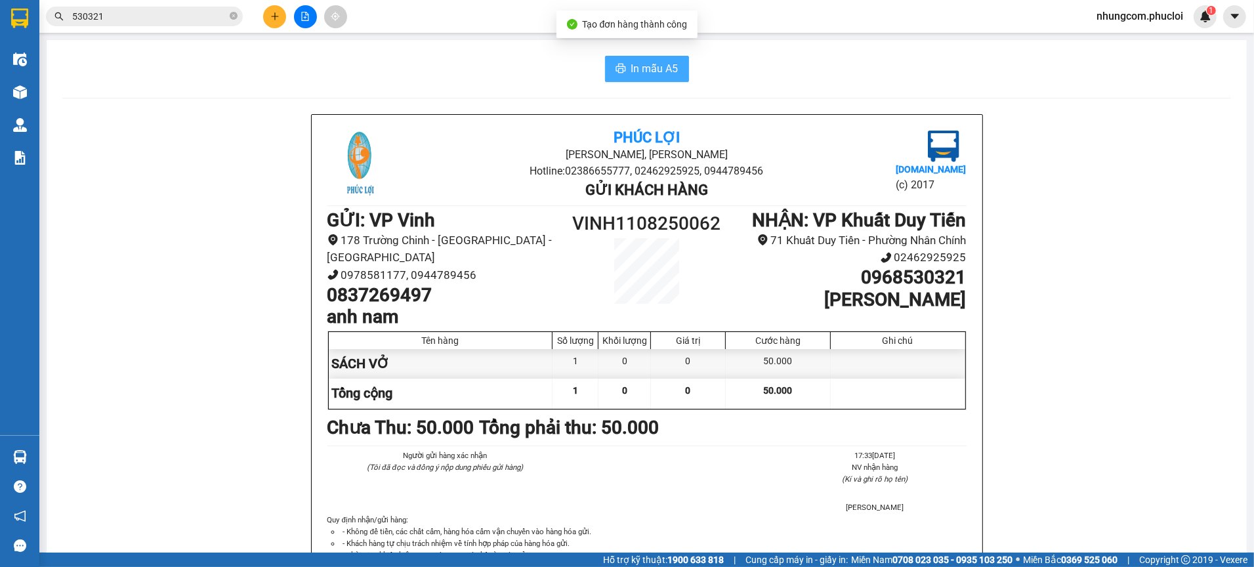
click at [663, 74] on span "In mẫu A5" at bounding box center [654, 68] width 47 height 16
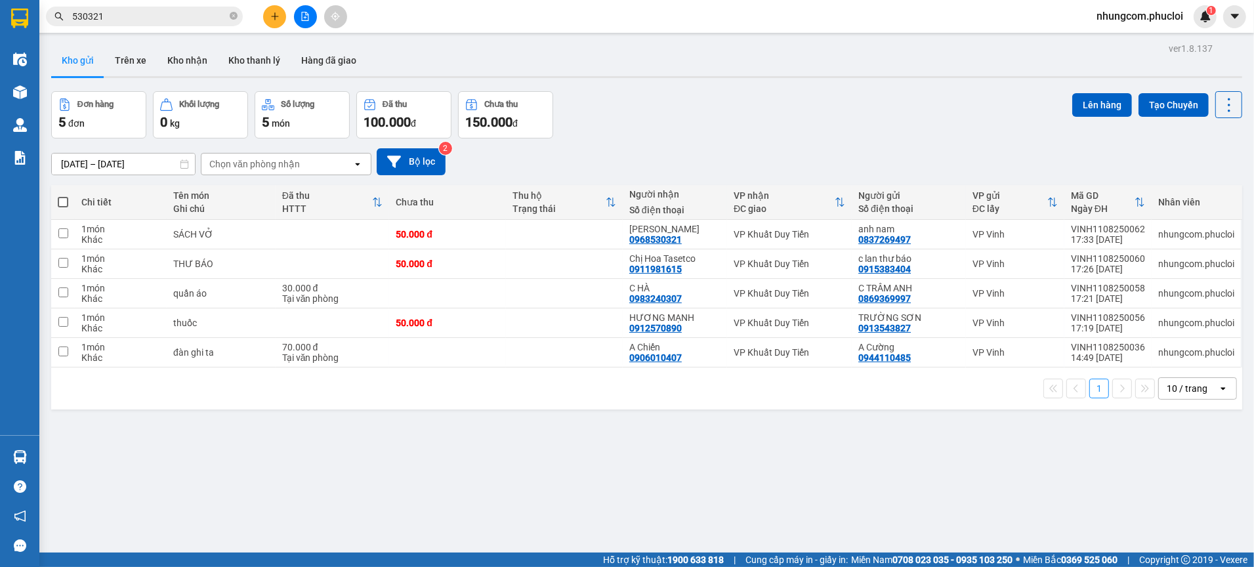
click at [804, 107] on div "Đơn hàng 5 đơn Khối lượng 0 kg Số lượng 5 món Đã thu 100.000 đ Chưa thu 150.000…" at bounding box center [646, 114] width 1191 height 47
click at [808, 107] on div "Đơn hàng 5 đơn Khối lượng 0 kg Số lượng 5 món Đã thu 100.000 đ Chưa thu 150.000…" at bounding box center [646, 114] width 1191 height 47
click at [884, 1] on div "Kết quả tìm kiếm ( 49 ) Bộ lọc Ngày tạo đơn gần nhất Mã ĐH Trạng thái Món hàng …" at bounding box center [627, 16] width 1254 height 33
drag, startPoint x: 268, startPoint y: 492, endPoint x: 279, endPoint y: 539, distance: 48.5
click at [270, 492] on div "ver 1.8.137 Kho gửi Trên xe Kho nhận Kho thanh [PERSON_NAME] đã giao Đơn hàng 5…" at bounding box center [646, 322] width 1201 height 567
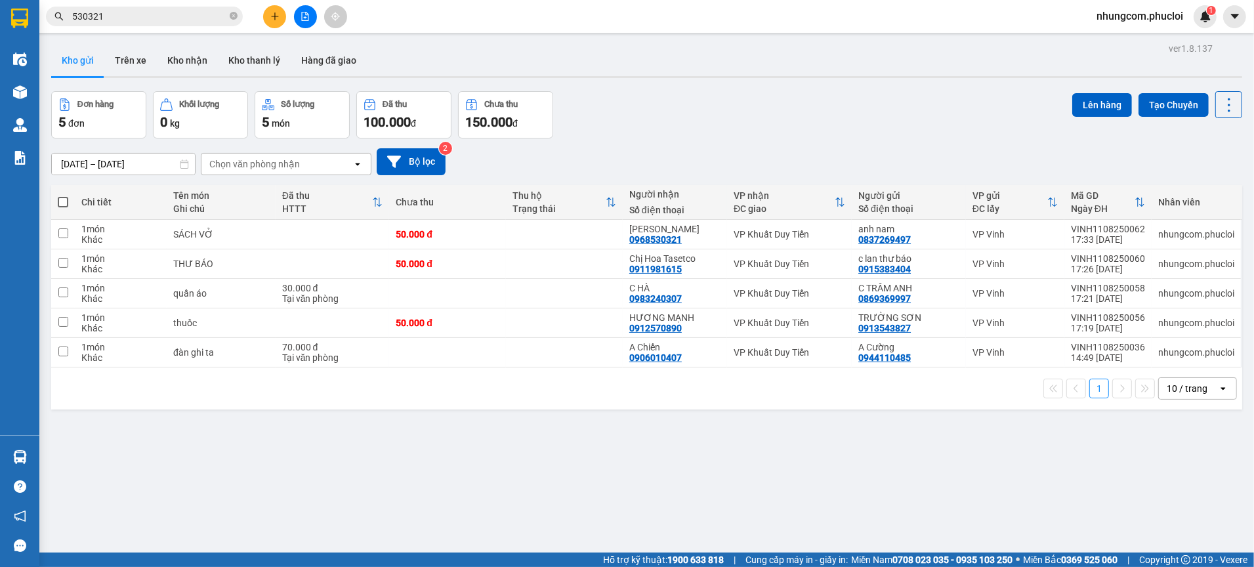
click at [277, 552] on div "Hỗ trợ kỹ thuật: 1900 633 818 | Cung cấp máy in - giấy in: [GEOGRAPHIC_DATA] 07…" at bounding box center [623, 559] width 1247 height 14
click at [632, 127] on div "Đơn hàng 5 đơn Khối lượng 0 kg Số lượng 5 món Đã thu 100.000 đ Chưa thu 150.000…" at bounding box center [646, 114] width 1191 height 47
drag, startPoint x: 415, startPoint y: 517, endPoint x: 298, endPoint y: 556, distance: 123.9
click at [411, 517] on div "ver 1.8.137 Kho gửi Trên xe Kho nhận Kho thanh [PERSON_NAME] đã giao Đơn hàng 5…" at bounding box center [646, 322] width 1201 height 567
click at [472, 426] on div "ver 1.8.137 Kho gửi Trên xe Kho nhận Kho thanh [PERSON_NAME] đã giao Đơn hàng 5…" at bounding box center [646, 322] width 1201 height 567
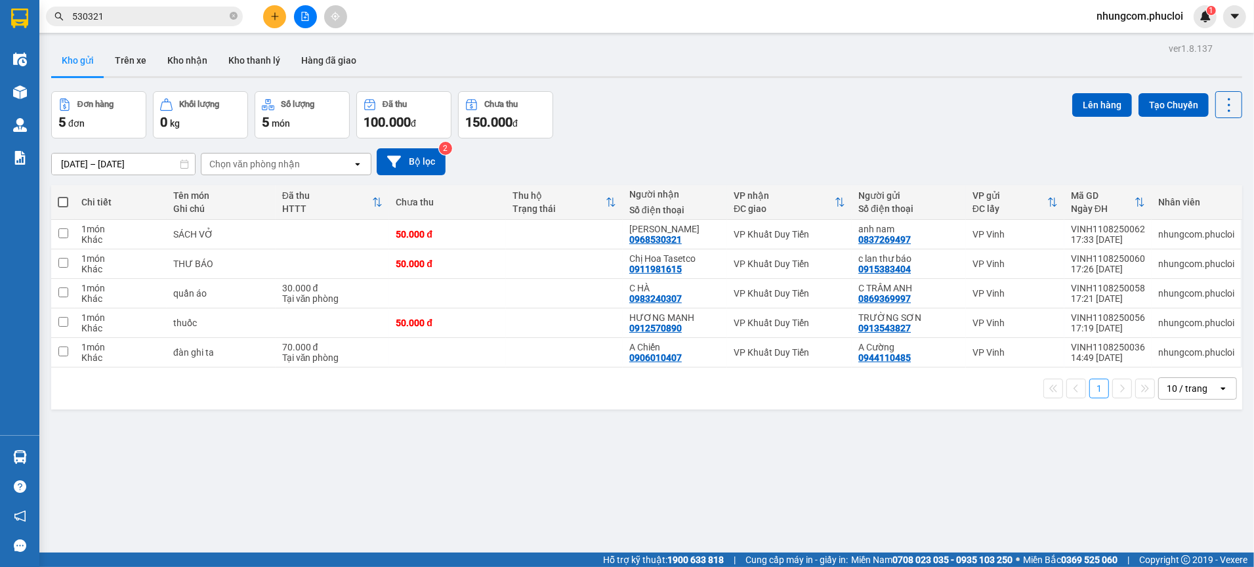
click at [702, 143] on div "[DATE] – [DATE] Press the down arrow key to interact with the calendar and sele…" at bounding box center [646, 161] width 1191 height 47
click at [527, 476] on div "ver 1.8.137 Kho gửi Trên xe Kho nhận Kho thanh [PERSON_NAME] đã giao Đơn hàng 5…" at bounding box center [646, 322] width 1201 height 567
click at [791, 113] on div "Đơn hàng 5 đơn Khối lượng 0 kg Số lượng 5 món Đã thu 100.000 đ Chưa thu 150.000…" at bounding box center [646, 114] width 1191 height 47
click at [295, 13] on button at bounding box center [305, 16] width 23 height 23
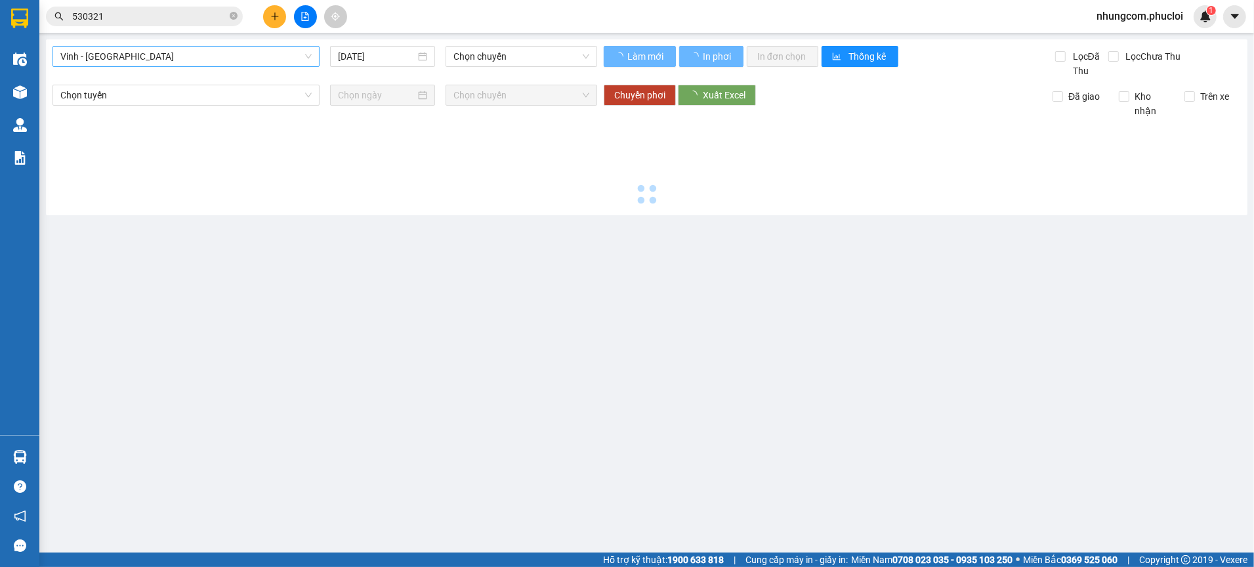
click at [176, 60] on span "Vinh - [GEOGRAPHIC_DATA]" at bounding box center [185, 57] width 251 height 20
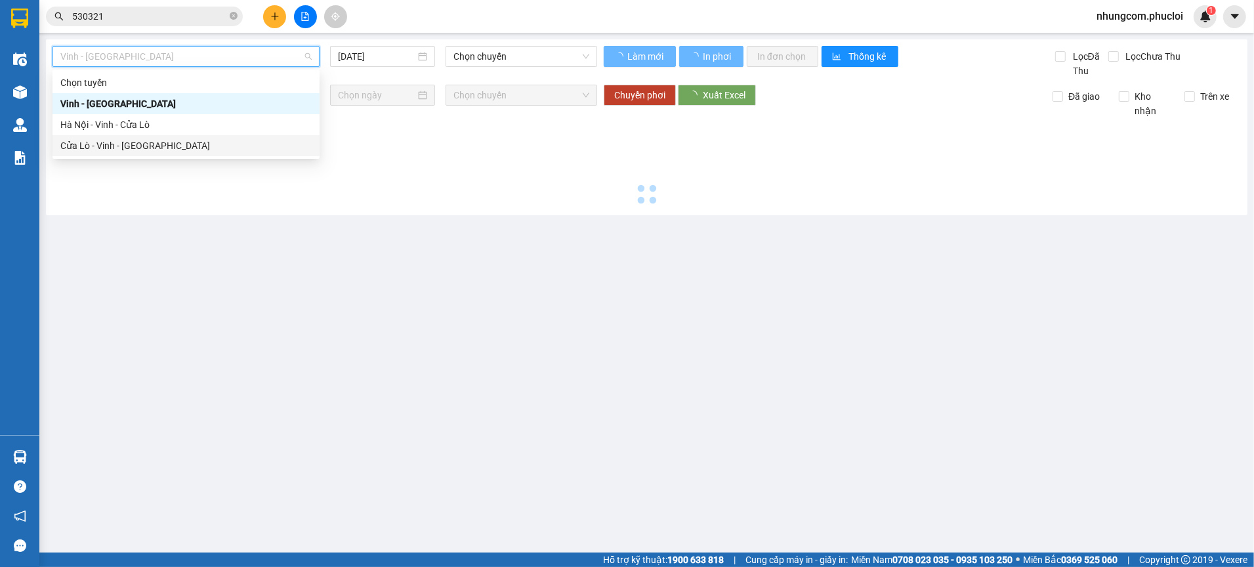
click at [150, 150] on div "Cửa Lò - Vinh - [GEOGRAPHIC_DATA]" at bounding box center [185, 145] width 251 height 14
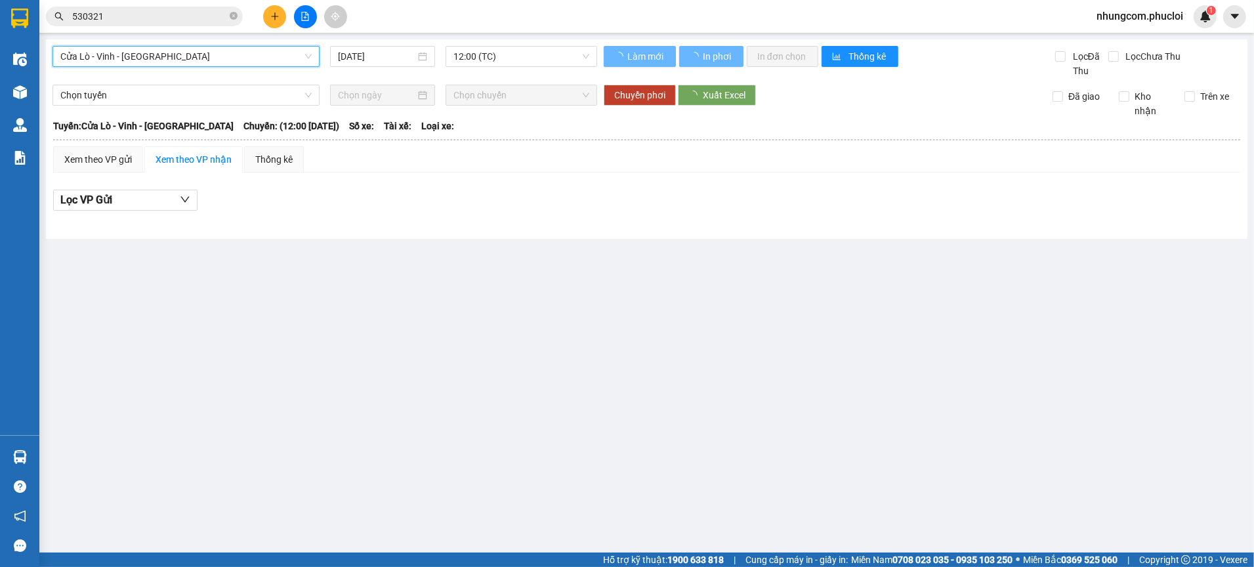
click at [391, 60] on input "[DATE]" at bounding box center [376, 56] width 77 height 14
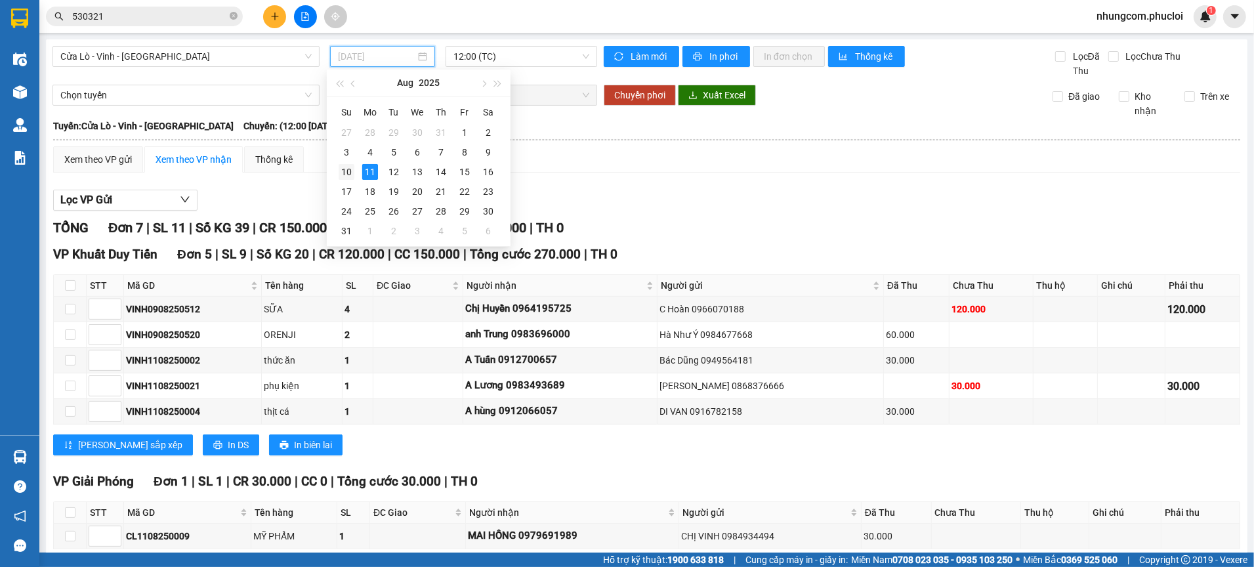
click at [346, 176] on div "10" at bounding box center [347, 172] width 16 height 16
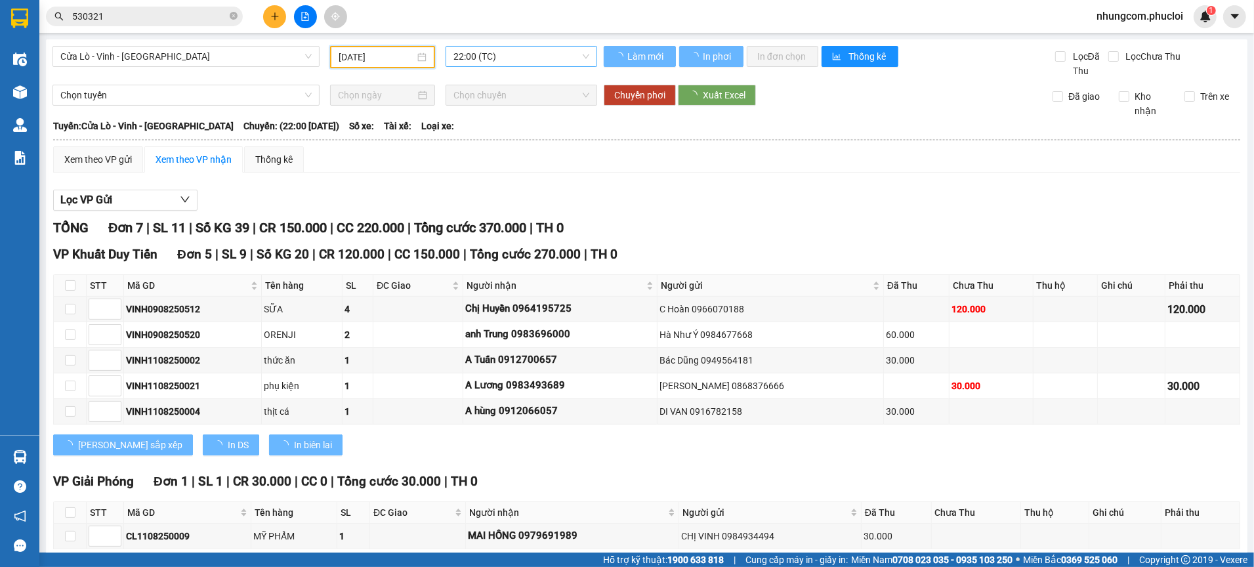
type input "[DATE]"
click at [476, 58] on span "22:00 (TC)" at bounding box center [521, 57] width 136 height 20
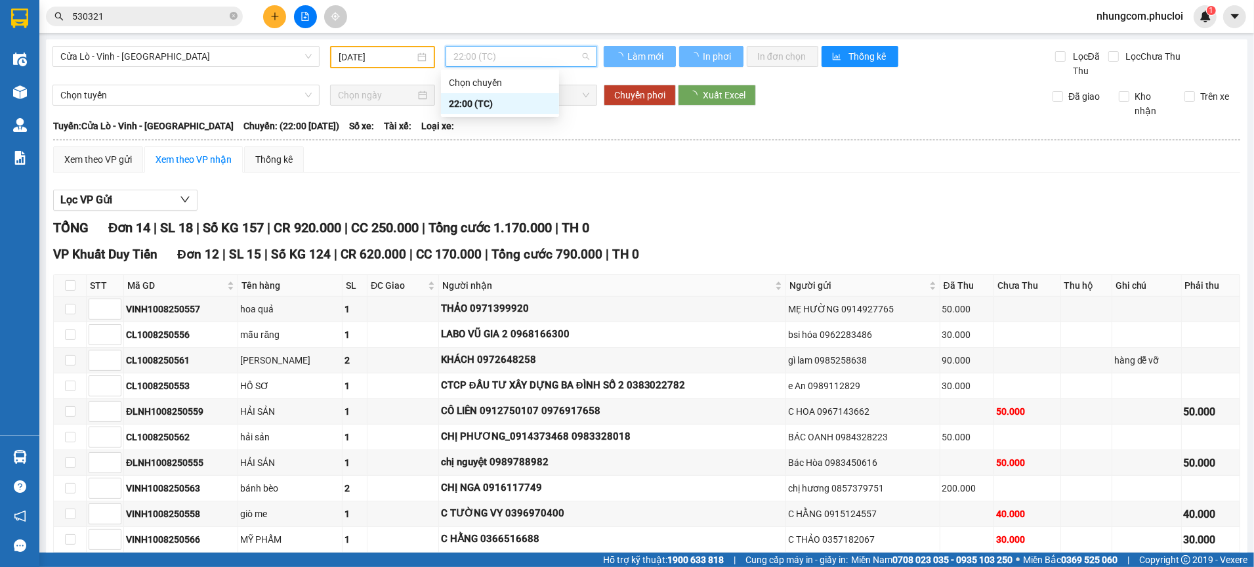
click at [501, 178] on div "Xem theo VP gửi Xem theo VP nhận Thống kê Lọc VP Gửi TỔNG Đơn 14 | SL 18 | Số …" at bounding box center [646, 473] width 1187 height 655
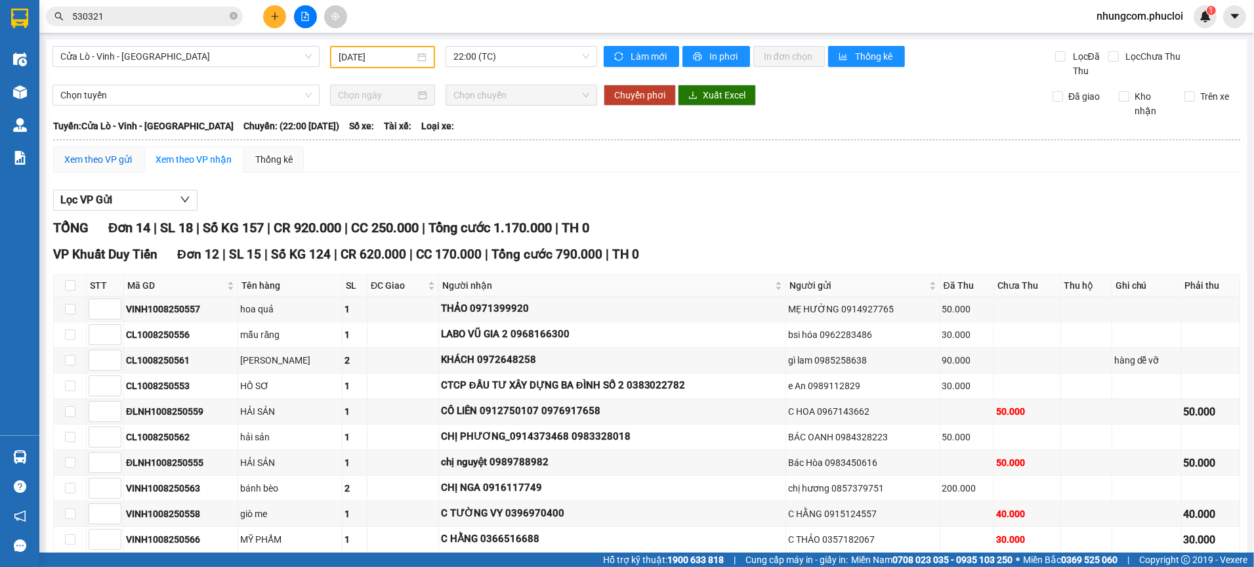
click at [129, 161] on div "Xem theo VP gửi" at bounding box center [98, 159] width 68 height 14
click at [0, 0] on div at bounding box center [0, 0] width 0 height 0
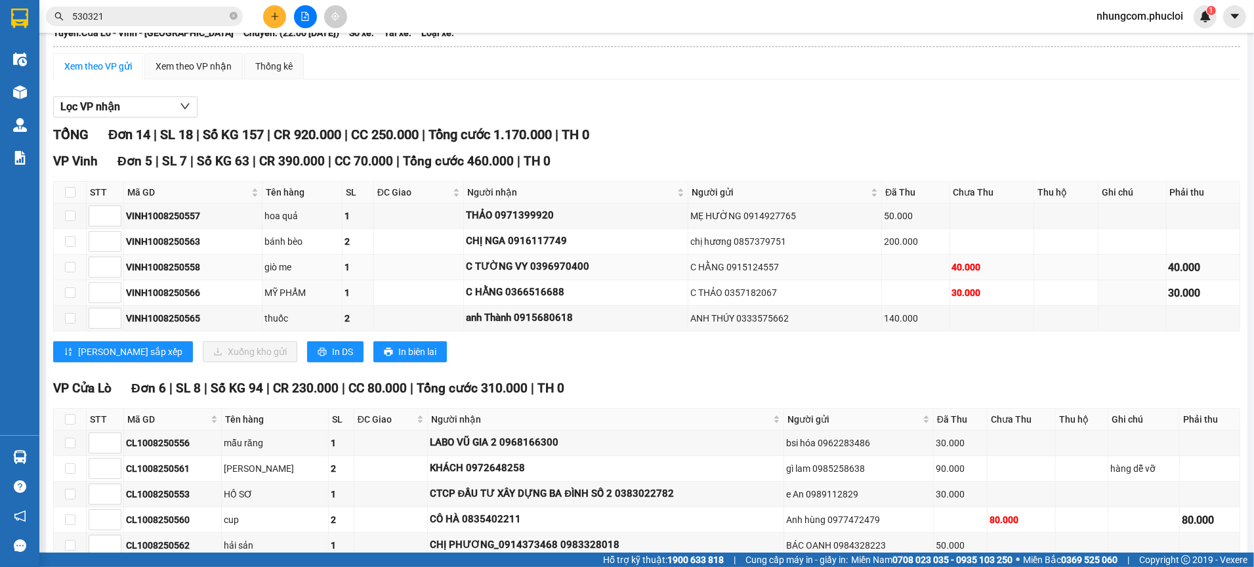
scroll to position [98, 0]
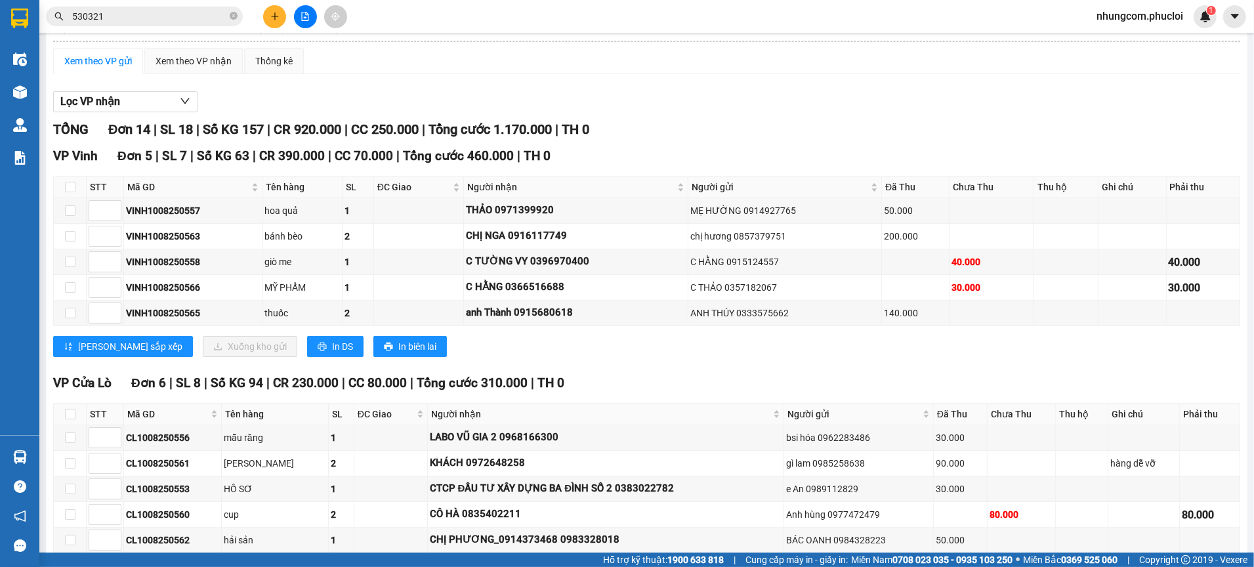
click at [677, 109] on div "Lọc VP nhận" at bounding box center [646, 102] width 1187 height 22
drag, startPoint x: 899, startPoint y: 318, endPoint x: 869, endPoint y: 291, distance: 40.0
click at [884, 314] on div "140.000" at bounding box center [916, 313] width 64 height 14
click at [885, 244] on td "200.000" at bounding box center [916, 237] width 68 height 26
click at [895, 236] on div "200.000" at bounding box center [916, 236] width 64 height 14
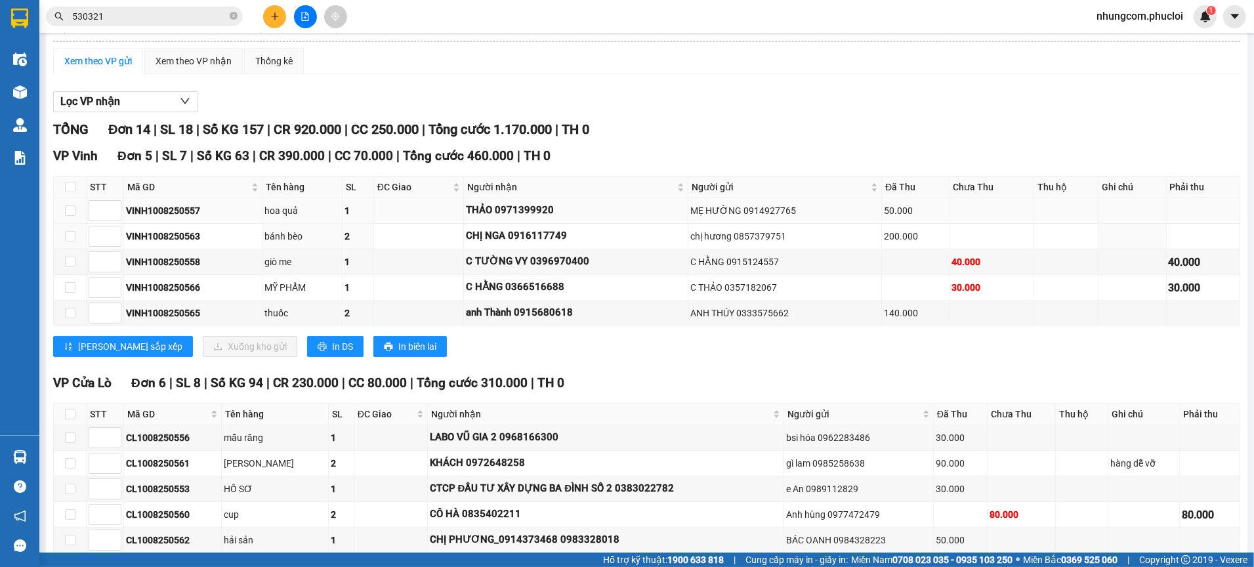
click at [904, 223] on td "50.000" at bounding box center [916, 211] width 68 height 26
click at [227, 9] on span "530321" at bounding box center [144, 17] width 197 height 20
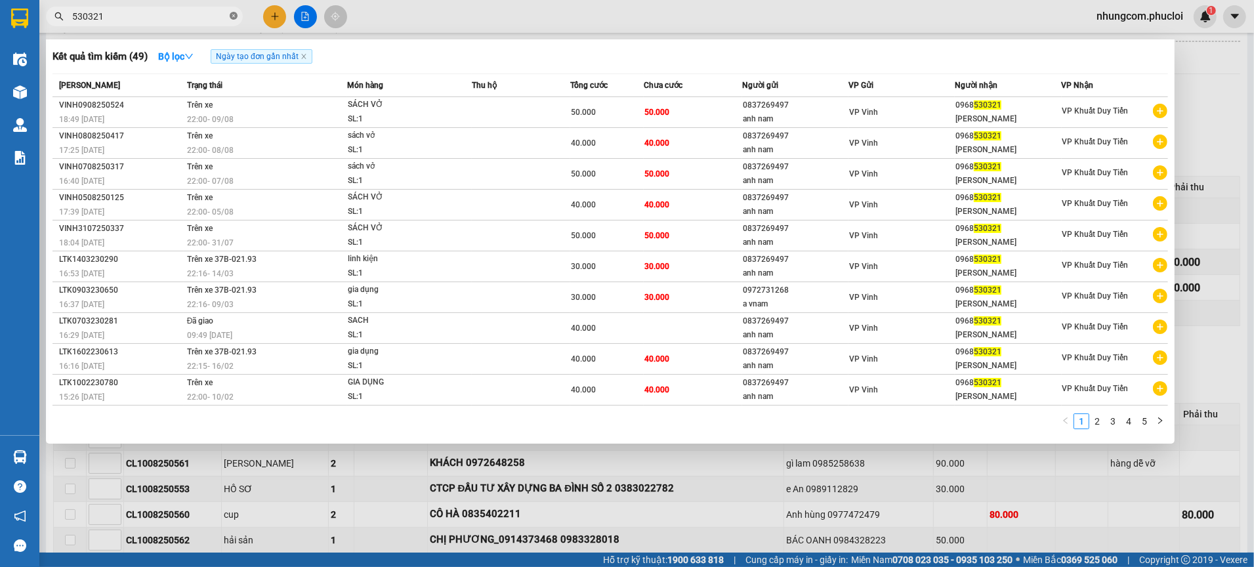
click at [232, 10] on span at bounding box center [234, 16] width 8 height 12
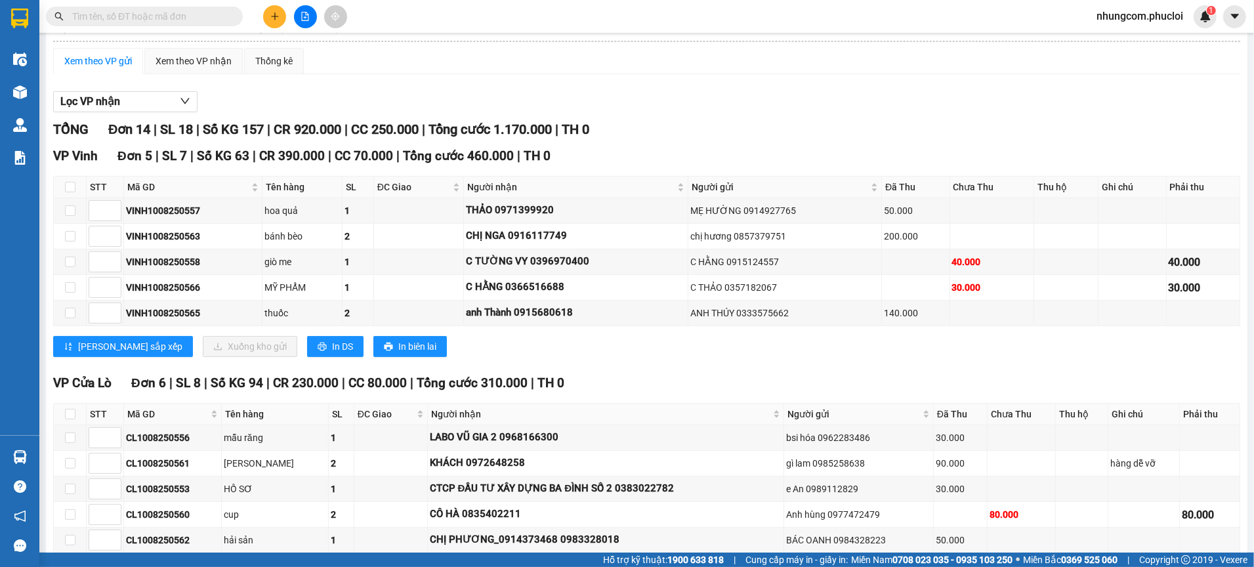
click at [226, 14] on input "text" at bounding box center [149, 16] width 155 height 14
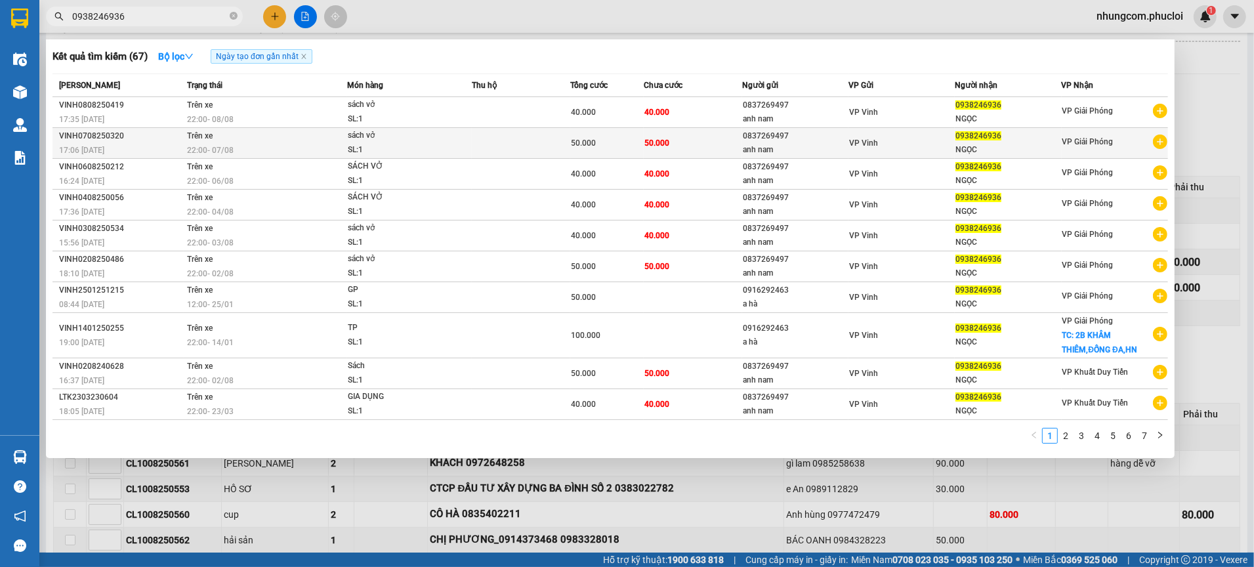
type input "0938246936"
click at [701, 142] on td "50.000" at bounding box center [693, 143] width 98 height 31
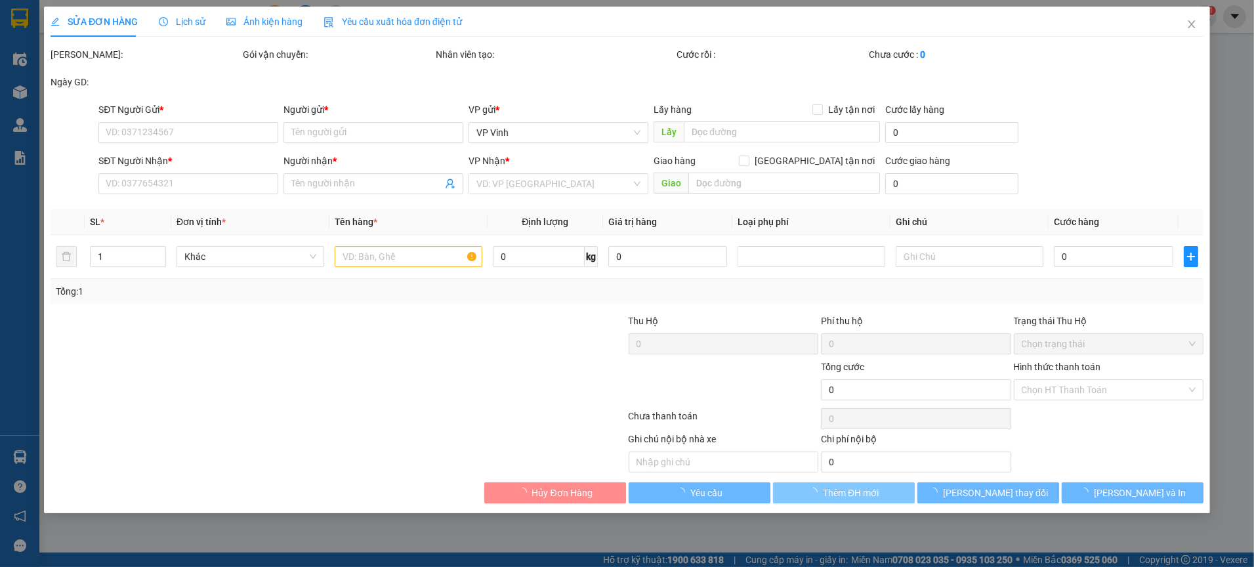
type input "0837269497"
type input "anh nam"
type input "0938246936"
type input "NGỌC"
type input "50.000"
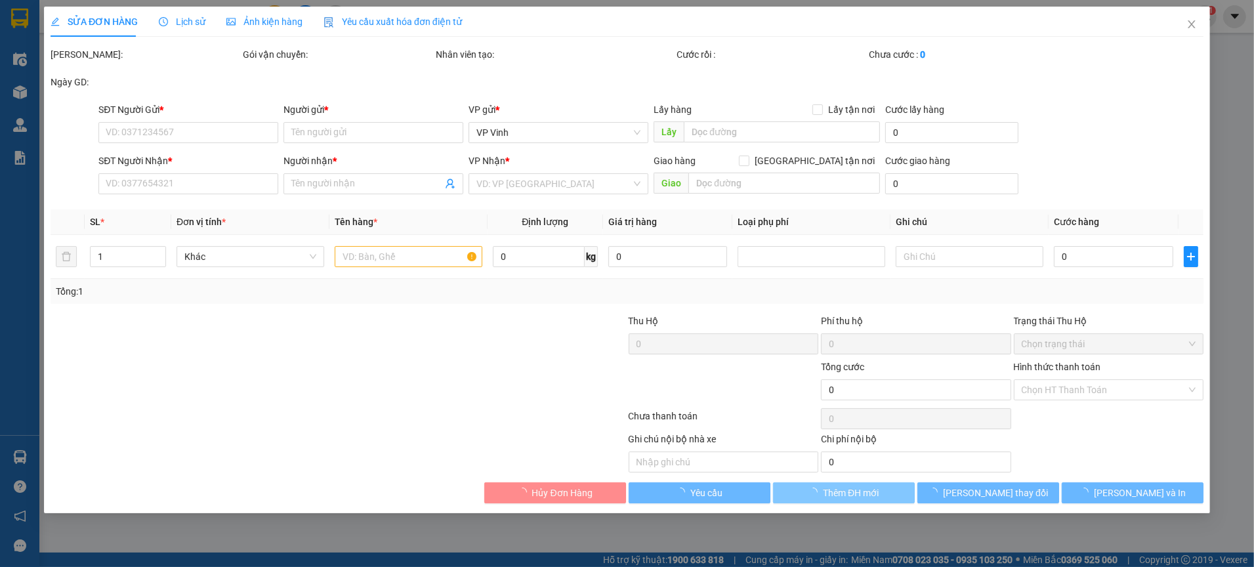
type input "50.000"
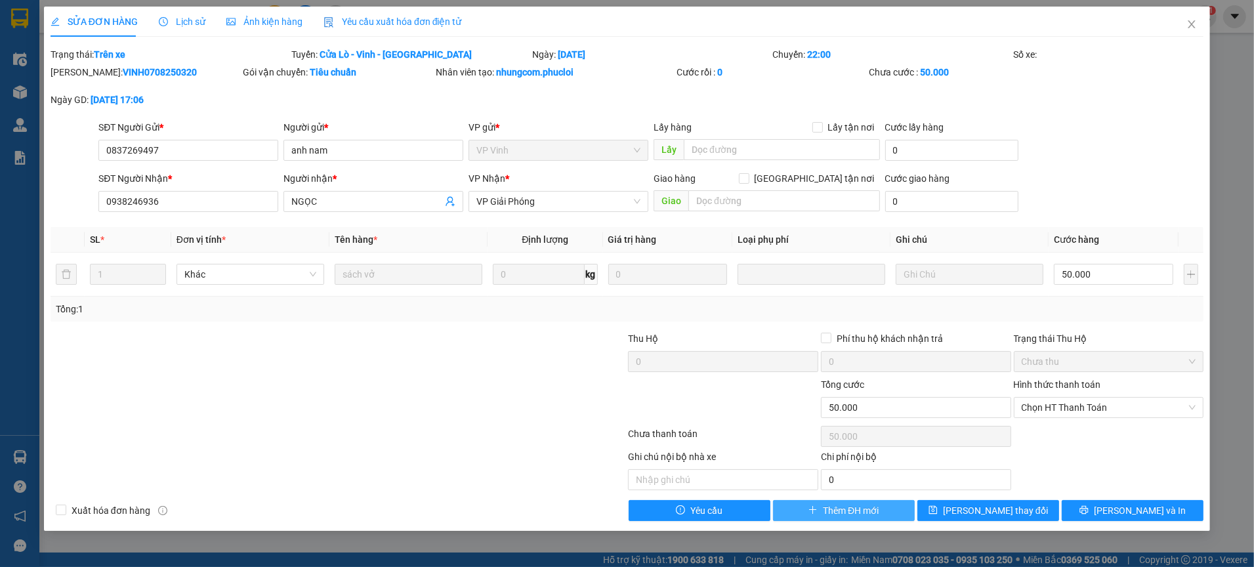
click at [843, 507] on span "Thêm ĐH mới" at bounding box center [851, 510] width 56 height 14
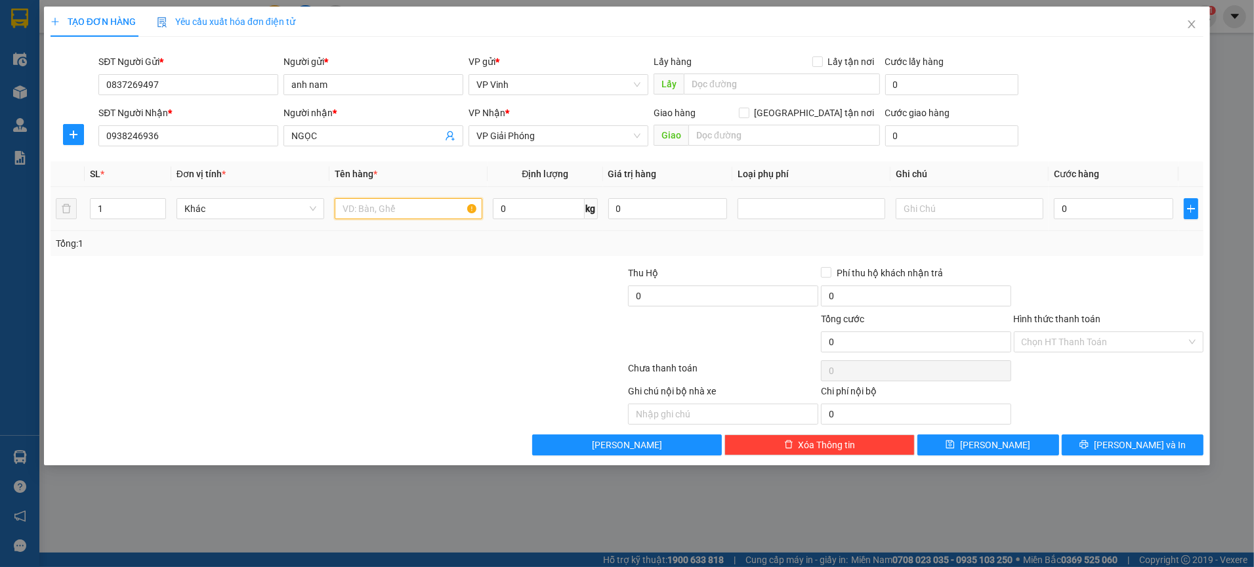
click at [387, 208] on input "text" at bounding box center [409, 208] width 148 height 21
type input "SÁCH VỞ"
click at [1098, 208] on input "0" at bounding box center [1113, 208] width 119 height 21
type input "5"
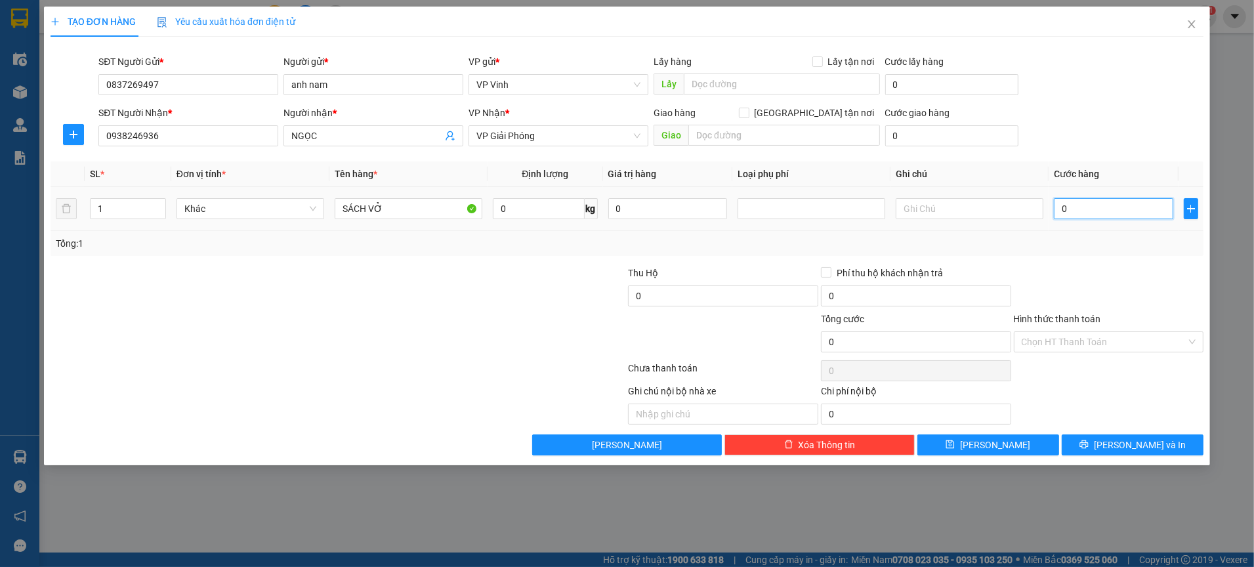
type input "5"
type input "50"
type input "50.000"
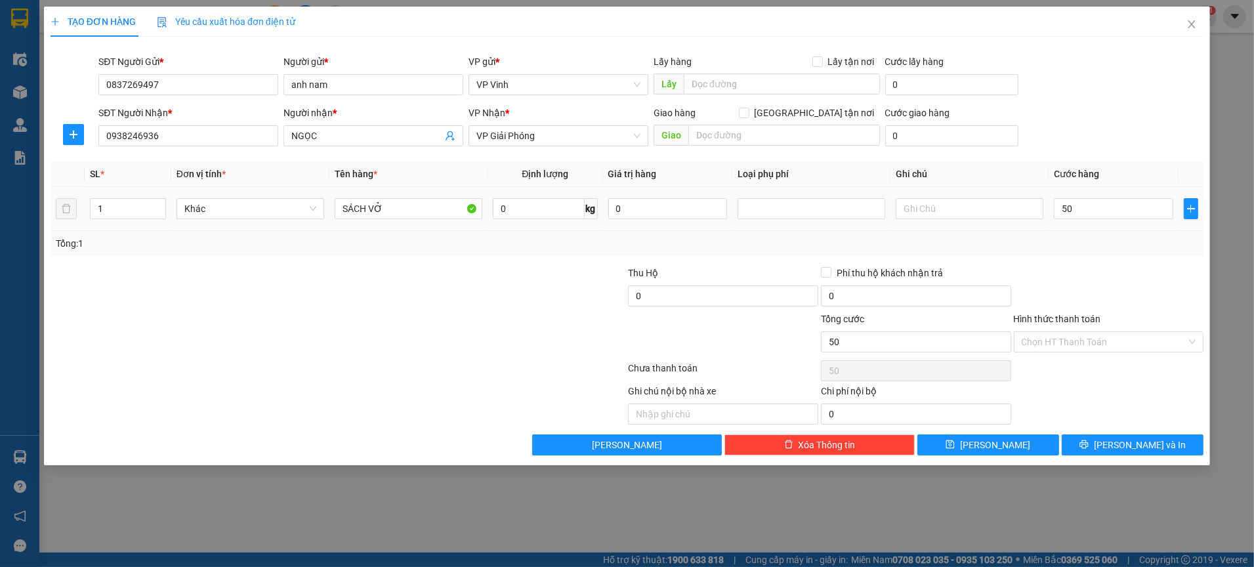
type input "50.000"
click at [1115, 237] on div "Tổng: 1" at bounding box center [627, 243] width 1142 height 14
click at [1088, 440] on icon "printer" at bounding box center [1083, 444] width 9 height 9
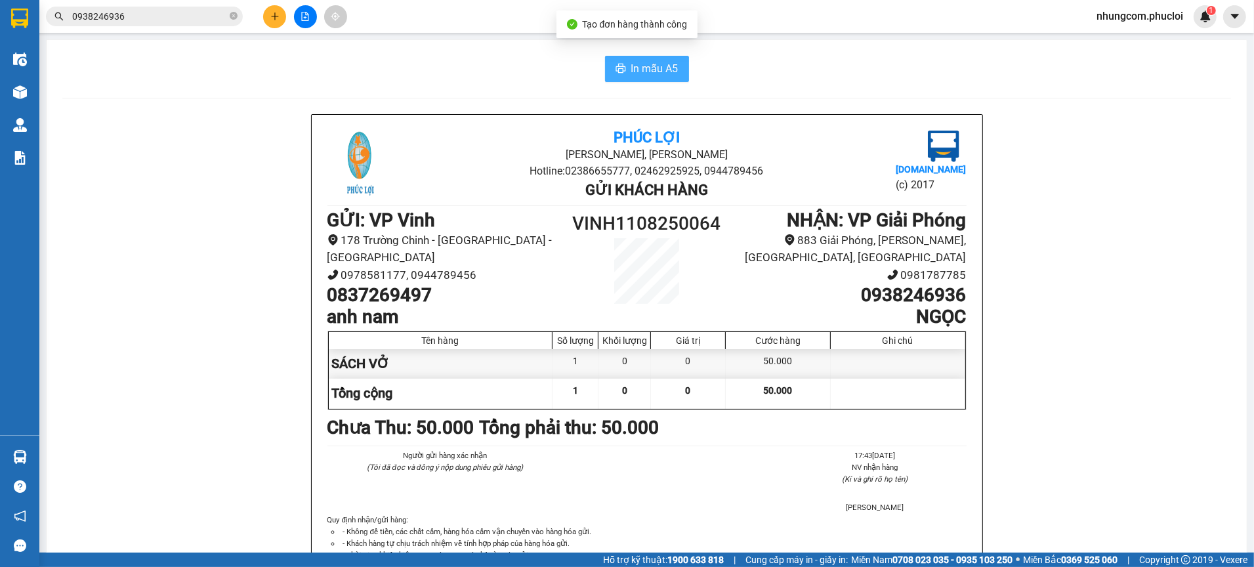
click at [664, 72] on span "In mẫu A5" at bounding box center [654, 68] width 47 height 16
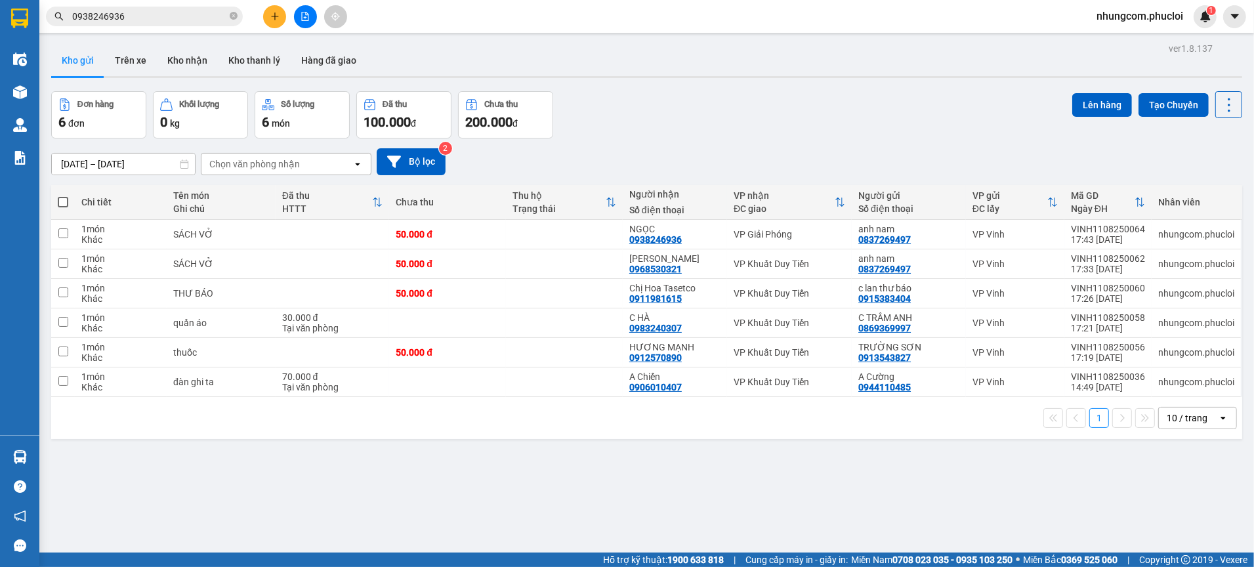
click at [827, 131] on div "Đơn hàng 6 đơn Khối lượng 0 kg Số lượng 6 món Đã thu 100.000 đ Chưa thu 200.000…" at bounding box center [646, 114] width 1191 height 47
click at [487, 473] on div "ver 1.8.137 Kho gửi Trên xe Kho nhận Kho thanh [PERSON_NAME] đã giao Đơn hàng 6…" at bounding box center [646, 322] width 1201 height 567
click at [286, 554] on div "Hỗ trợ kỹ thuật: 1900 633 818 | Cung cấp máy in - giấy in: [GEOGRAPHIC_DATA] 07…" at bounding box center [623, 559] width 1247 height 14
click at [683, 138] on div "[DATE] – [DATE] Press the down arrow key to interact with the calendar and sele…" at bounding box center [646, 161] width 1191 height 47
